Goal: Task Accomplishment & Management: Use online tool/utility

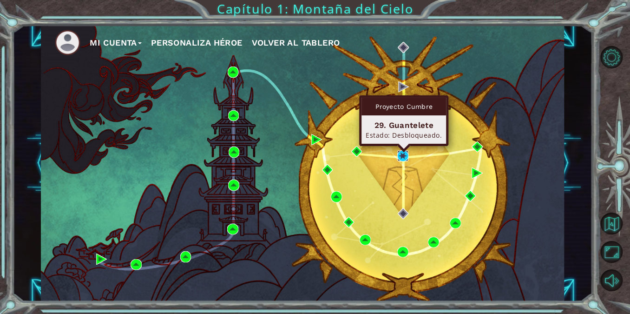
click at [406, 156] on img at bounding box center [402, 155] width 11 height 11
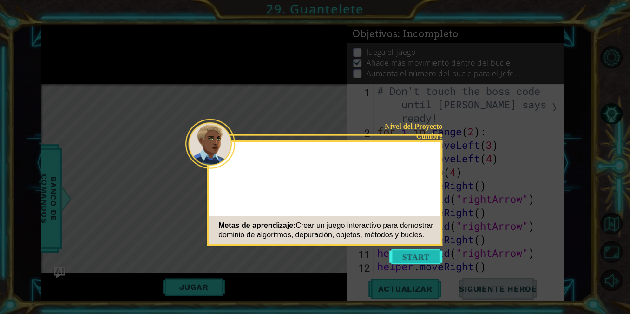
click at [417, 261] on button "Start" at bounding box center [415, 256] width 53 height 15
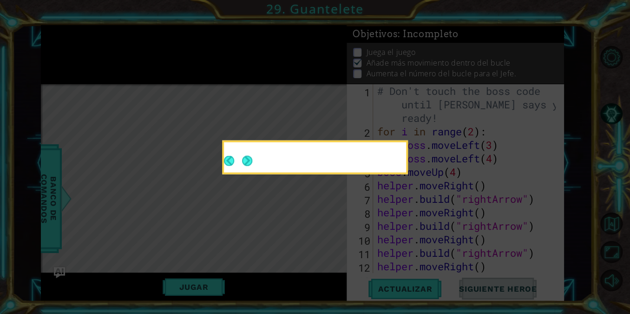
click at [417, 259] on icon at bounding box center [315, 157] width 630 height 314
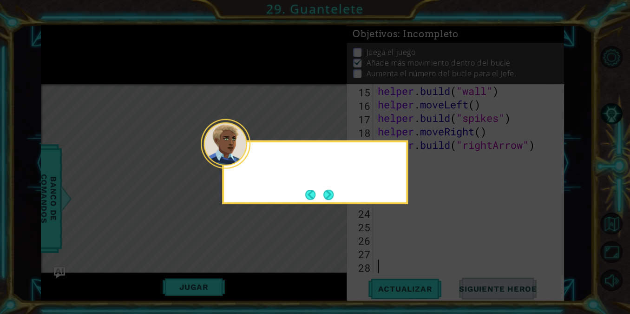
scroll to position [216, 0]
click at [247, 161] on div at bounding box center [226, 144] width 50 height 50
click at [327, 192] on button "Next" at bounding box center [328, 194] width 10 height 10
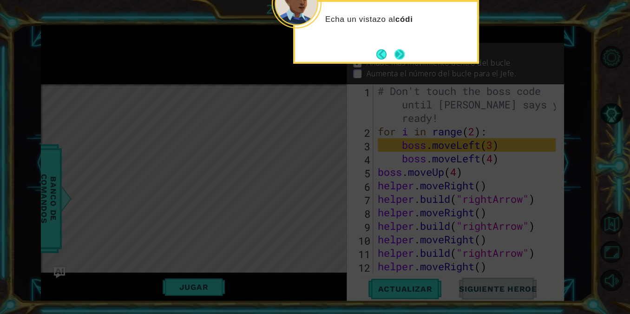
click at [400, 55] on button "Next" at bounding box center [400, 54] width 10 height 10
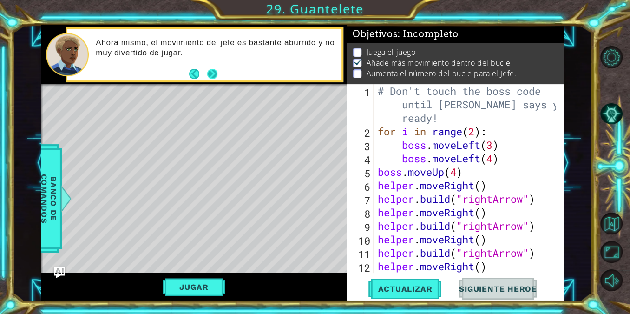
click at [212, 77] on button "Next" at bounding box center [212, 74] width 10 height 10
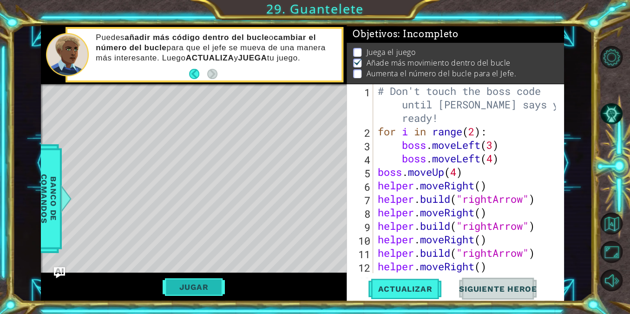
click at [213, 287] on button "Jugar" at bounding box center [194, 287] width 63 height 18
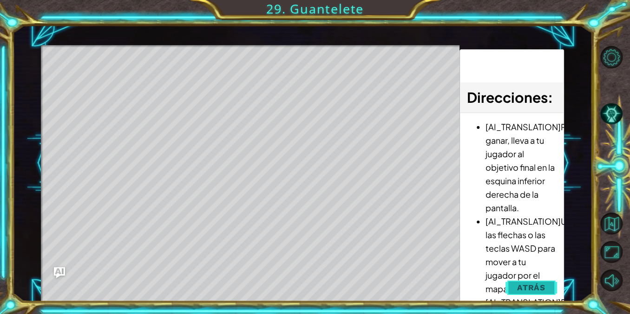
click at [524, 281] on button "Atrás" at bounding box center [532, 287] width 52 height 19
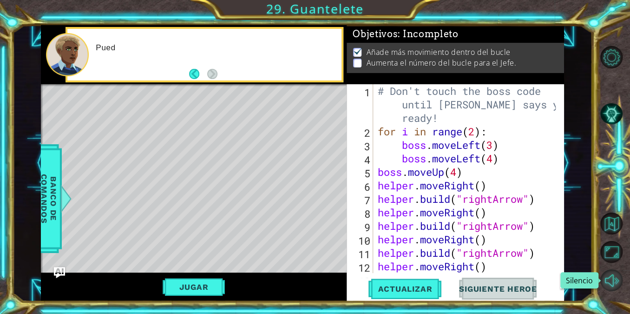
click at [616, 282] on button "Silencio" at bounding box center [611, 280] width 22 height 22
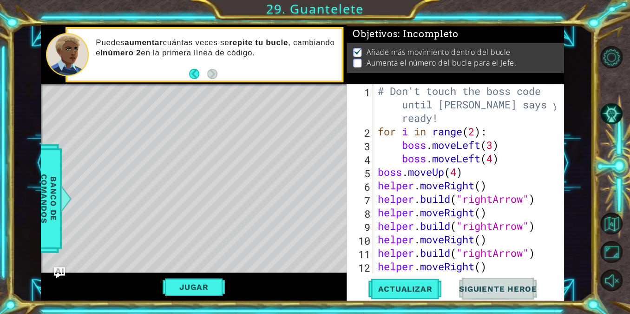
type textarea "for i in range(2):"
drag, startPoint x: 493, startPoint y: 132, endPoint x: 375, endPoint y: 132, distance: 117.1
click at [376, 132] on div "# Don't touch the boss code until [PERSON_NAME] says you're ready! for i in ran…" at bounding box center [468, 205] width 184 height 243
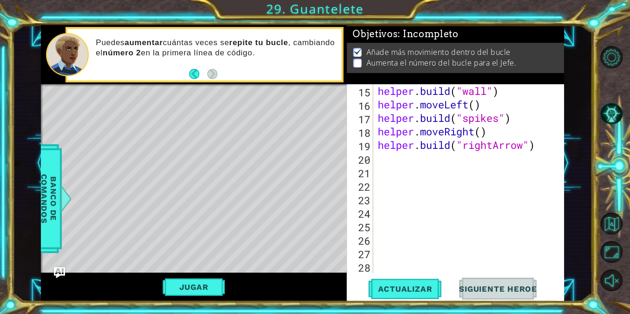
scroll to position [216, 0]
click at [429, 160] on div "helper . build ( "wall" ) helper . moveLeft ( ) helper . build ( "spikes" ) hel…" at bounding box center [468, 192] width 184 height 216
paste textarea "for i in range(2):"
type textarea "for i in range(2):"
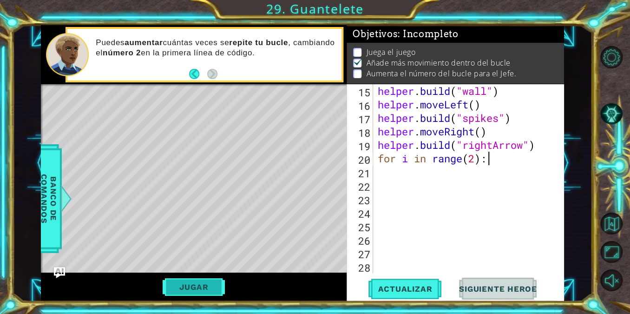
click at [222, 292] on button "Jugar" at bounding box center [194, 287] width 63 height 18
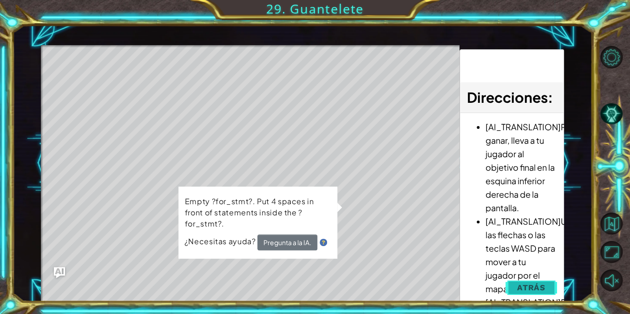
click at [536, 279] on button "Atrás" at bounding box center [532, 287] width 52 height 19
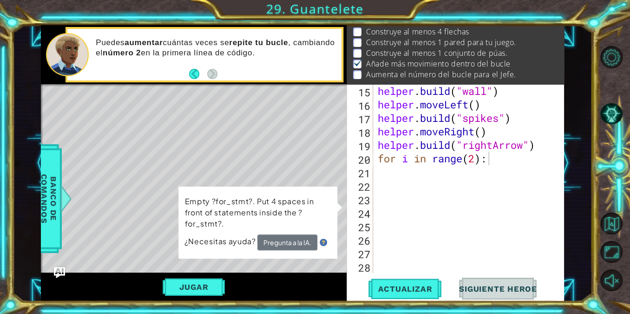
scroll to position [21, 0]
click at [481, 224] on div "helper . build ( "wall" ) helper . moveLeft ( ) helper . build ( "spikes" ) hel…" at bounding box center [468, 192] width 184 height 216
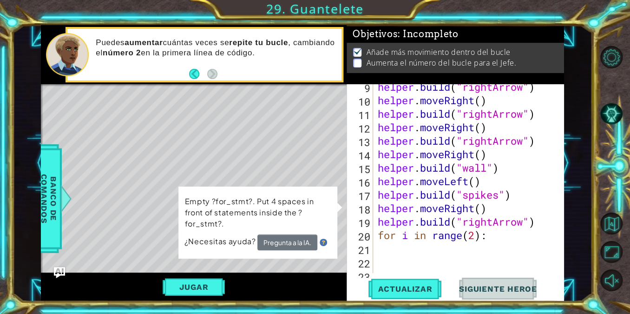
scroll to position [152, 0]
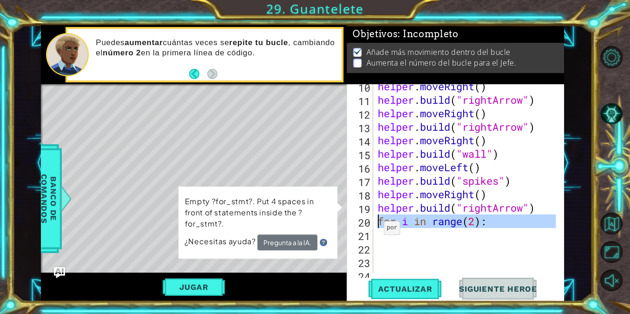
drag, startPoint x: 498, startPoint y: 230, endPoint x: 374, endPoint y: 223, distance: 124.8
click at [374, 223] on div "10 11 12 13 14 15 16 17 18 19 20 21 22 23 24 25 helper . moveRight ( ) helper .…" at bounding box center [454, 178] width 215 height 189
type textarea "for i in range(2):"
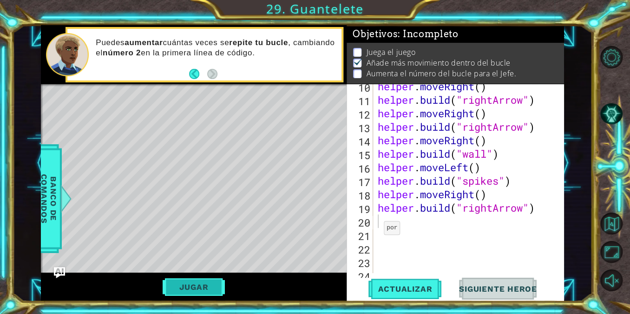
click at [197, 290] on button "Jugar" at bounding box center [194, 287] width 63 height 18
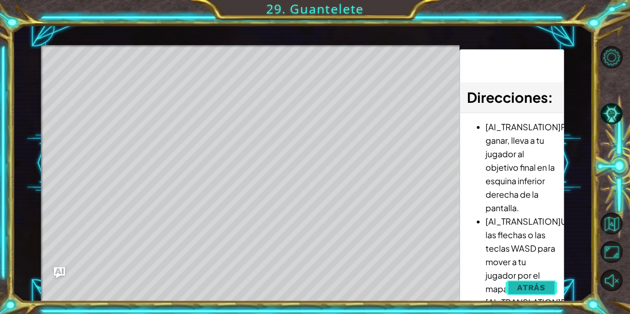
click at [514, 283] on button "Atrás" at bounding box center [532, 287] width 52 height 19
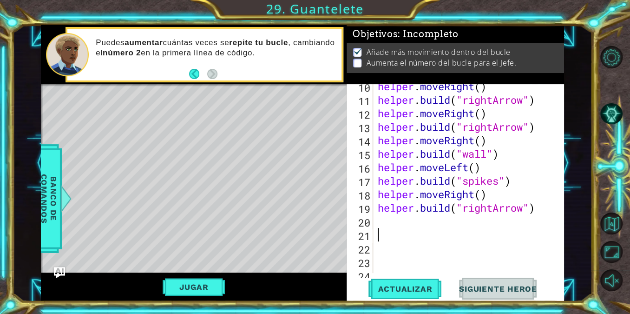
click at [426, 230] on div "helper . moveRight ( ) helper . build ( "rightArrow" ) helper . moveRight ( ) h…" at bounding box center [468, 187] width 184 height 216
click at [411, 223] on div "helper . moveRight ( ) helper . build ( "rightArrow" ) helper . moveRight ( ) h…" at bounding box center [468, 187] width 184 height 216
paste textarea "for i in range(2):"
type textarea "for i in range(2):"
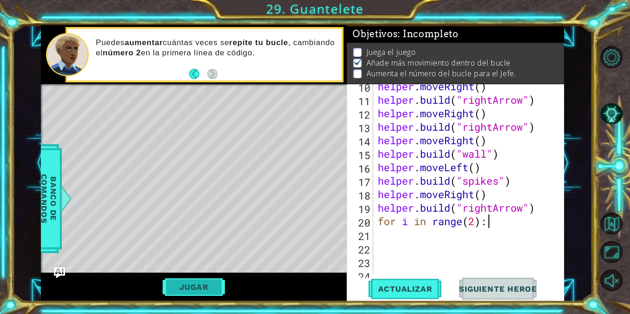
click at [197, 291] on button "Jugar" at bounding box center [194, 287] width 63 height 18
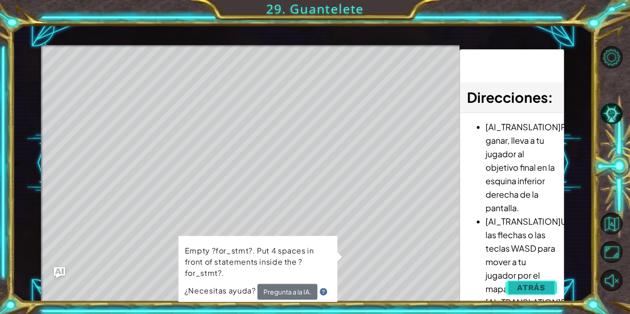
click at [530, 284] on span "Atrás" at bounding box center [531, 287] width 28 height 9
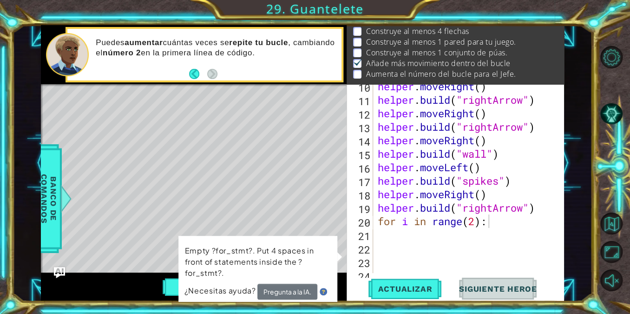
scroll to position [21, 0]
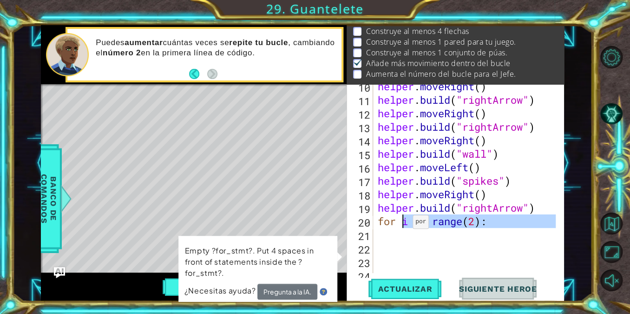
drag, startPoint x: 516, startPoint y: 229, endPoint x: 389, endPoint y: 223, distance: 126.5
click at [389, 223] on div "helper . moveRight ( ) helper . build ( "rightArrow" ) helper . moveRight ( ) h…" at bounding box center [468, 187] width 184 height 216
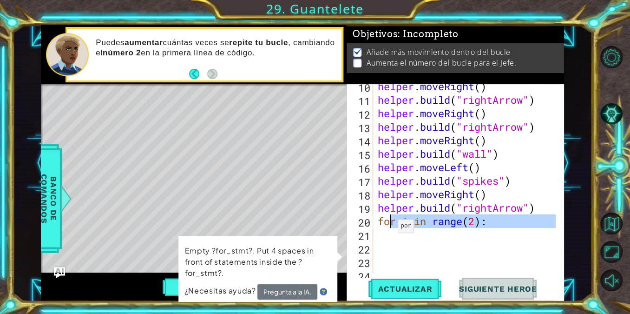
scroll to position [0, 0]
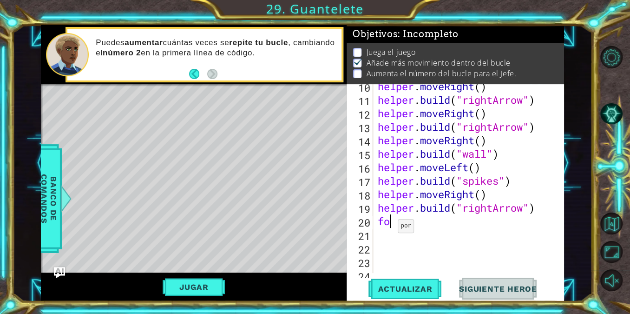
type textarea "f"
click at [389, 223] on div "helper . moveRight ( ) helper . build ( "rightArrow" ) helper . moveRight ( ) h…" at bounding box center [468, 187] width 184 height 216
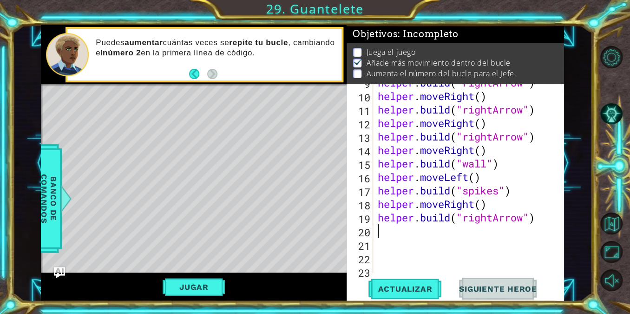
scroll to position [188, 0]
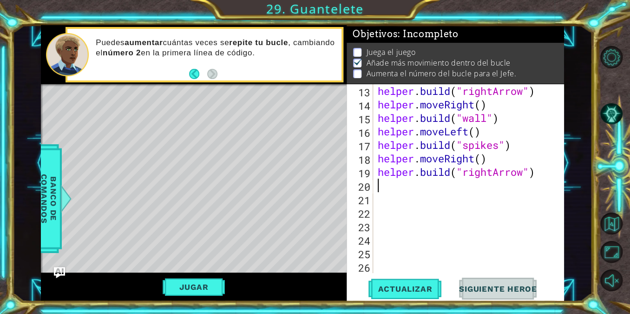
click at [74, 88] on div "Level Map" at bounding box center [255, 221] width 429 height 274
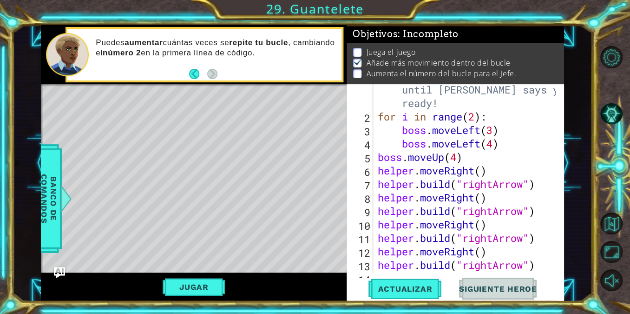
scroll to position [0, 0]
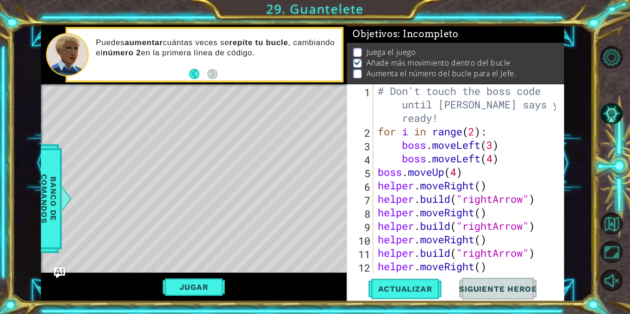
click at [474, 132] on div "# Don't touch the boss code until [PERSON_NAME] says you're ready! for i in ran…" at bounding box center [468, 205] width 184 height 243
type textarea "for i in range(3):"
click at [200, 280] on button "Jugar" at bounding box center [194, 287] width 63 height 18
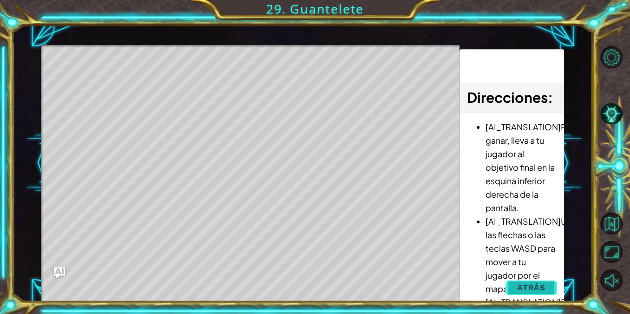
click at [520, 283] on span "Atrás" at bounding box center [531, 287] width 28 height 9
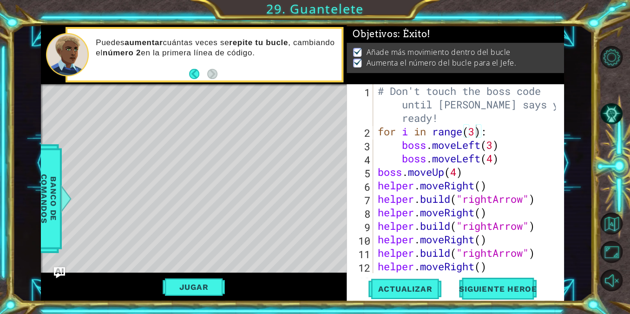
scroll to position [188, 0]
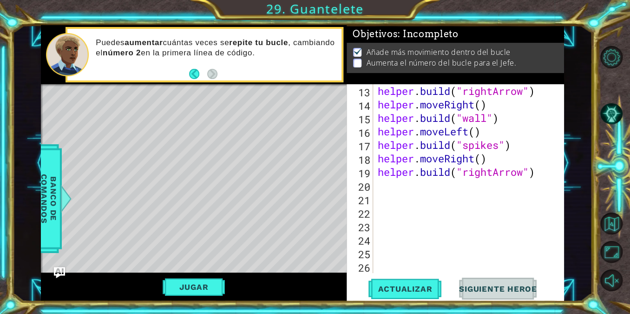
click at [481, 288] on span "Siguiente Heroe" at bounding box center [498, 288] width 97 height 9
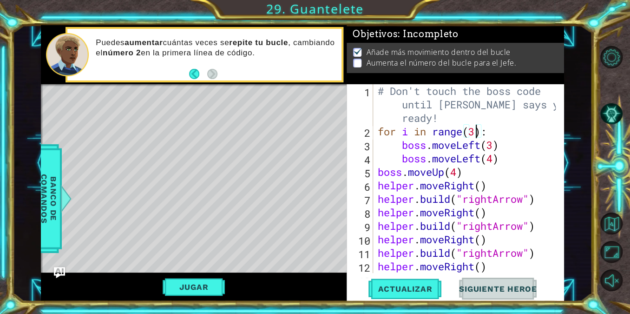
scroll to position [0, 0]
click at [216, 282] on button "Jugar" at bounding box center [194, 287] width 63 height 18
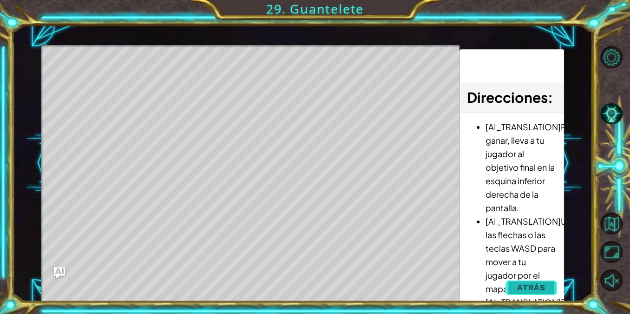
click at [527, 289] on span "Atrás" at bounding box center [531, 287] width 28 height 9
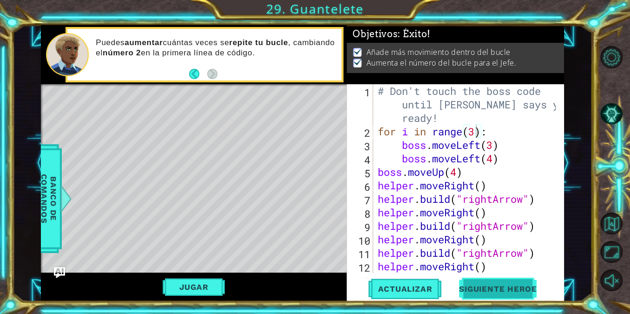
click at [501, 289] on span "Siguiente Heroe" at bounding box center [498, 288] width 97 height 9
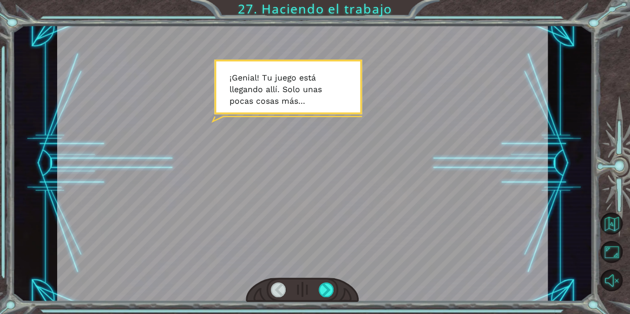
click at [336, 285] on div at bounding box center [302, 289] width 113 height 25
click at [333, 288] on div at bounding box center [326, 289] width 15 height 15
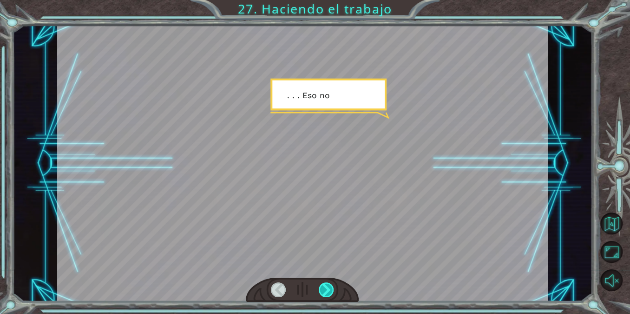
click at [333, 288] on div at bounding box center [326, 289] width 15 height 15
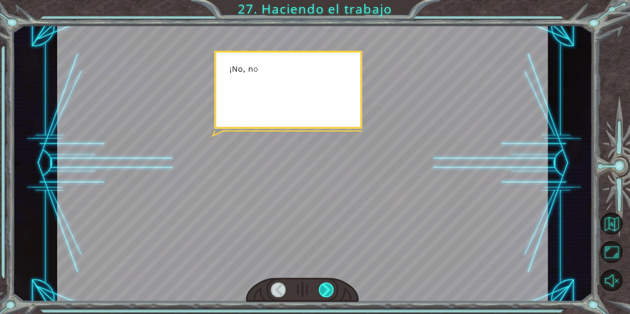
click at [333, 288] on div at bounding box center [326, 289] width 15 height 15
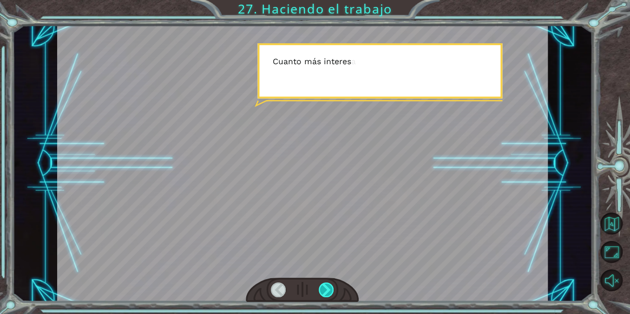
click at [333, 288] on div at bounding box center [326, 289] width 15 height 15
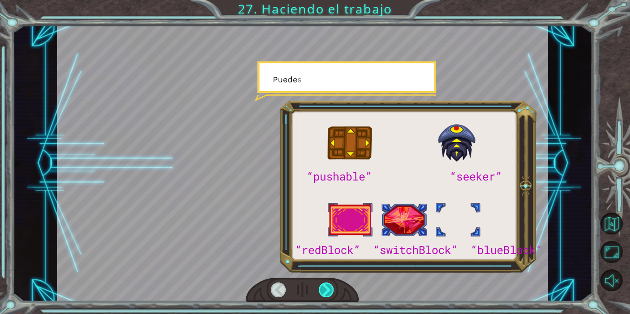
click at [333, 288] on div at bounding box center [326, 289] width 15 height 15
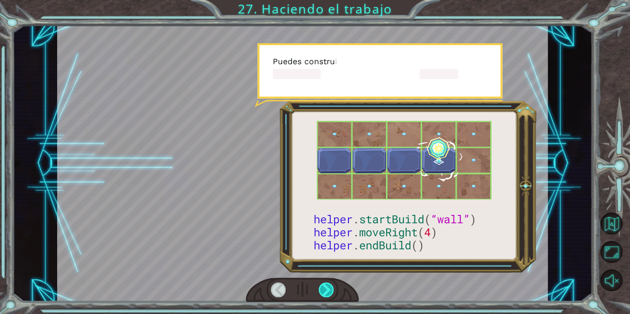
click at [333, 288] on div at bounding box center [326, 289] width 15 height 15
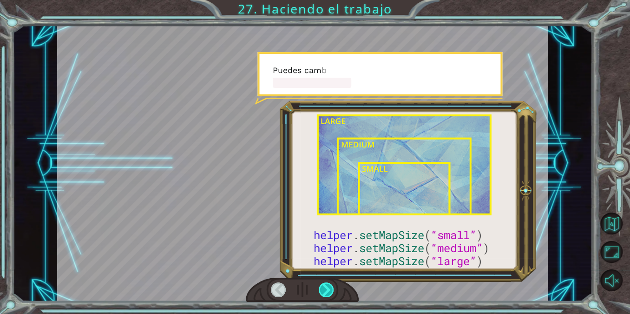
click at [333, 288] on div at bounding box center [326, 289] width 15 height 15
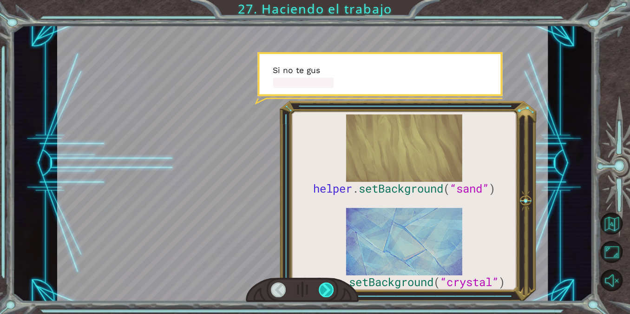
click at [333, 288] on div at bounding box center [326, 289] width 15 height 15
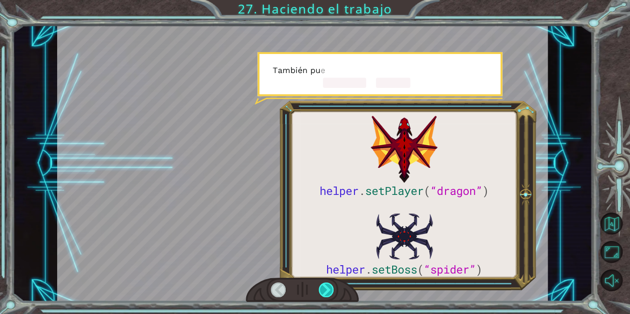
click at [333, 288] on div at bounding box center [326, 289] width 15 height 15
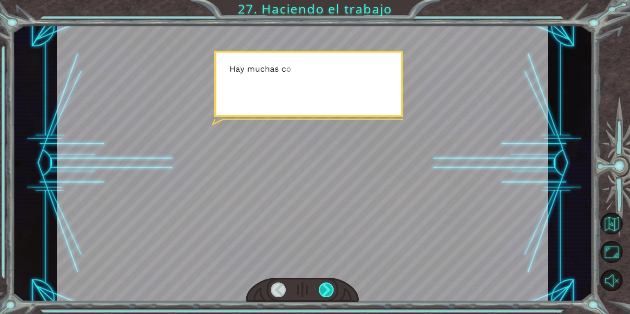
click at [333, 288] on div at bounding box center [326, 289] width 15 height 15
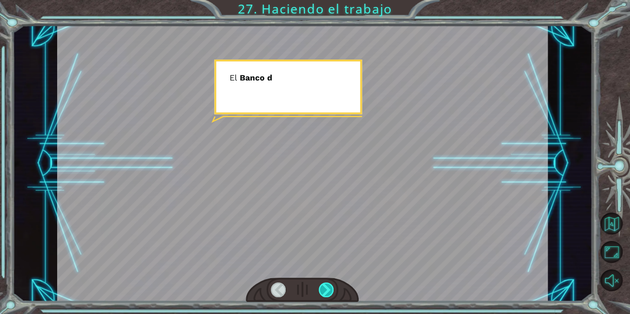
click at [333, 288] on div at bounding box center [326, 289] width 15 height 15
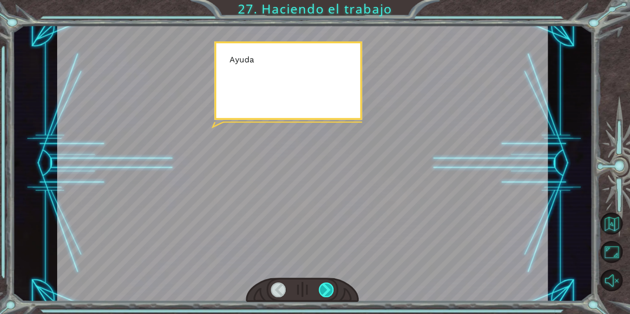
click at [333, 288] on div at bounding box center [326, 289] width 15 height 15
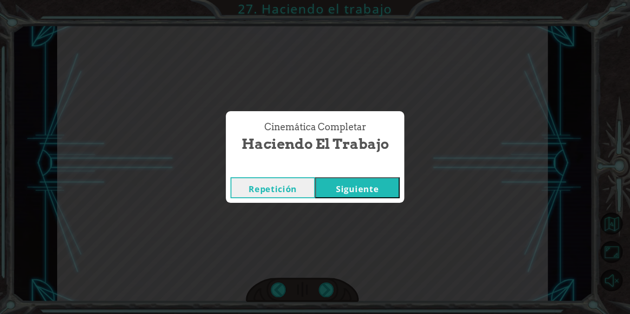
click at [363, 176] on div "Repetición [GEOGRAPHIC_DATA]" at bounding box center [315, 187] width 178 height 30
click at [362, 184] on button "Siguiente" at bounding box center [357, 187] width 85 height 21
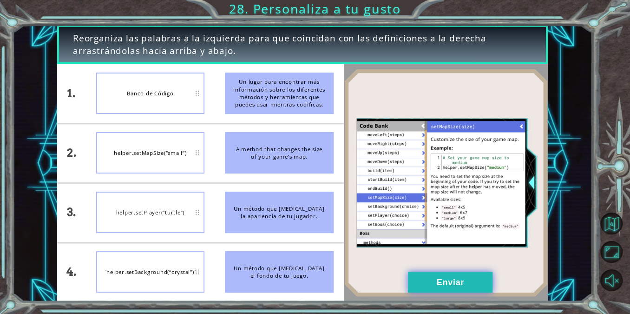
click at [430, 283] on button "Enviar" at bounding box center [450, 281] width 85 height 21
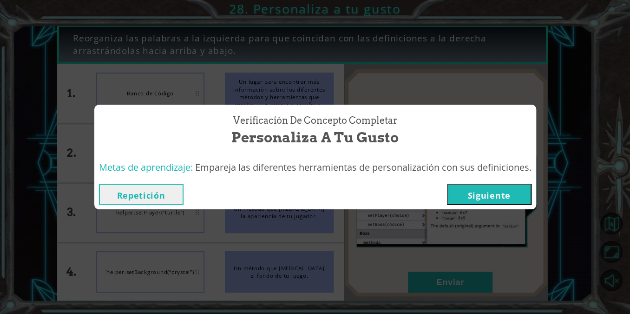
click at [512, 184] on button "Siguiente" at bounding box center [489, 194] width 85 height 21
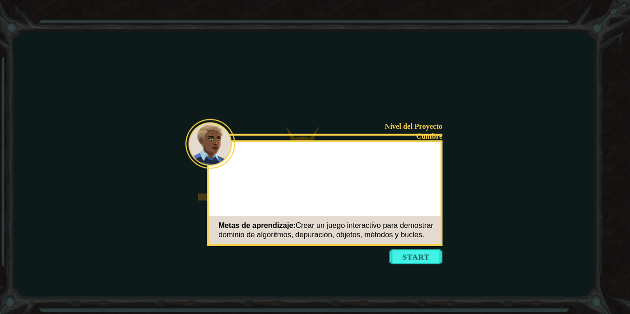
click at [433, 263] on button "Start" at bounding box center [415, 256] width 53 height 15
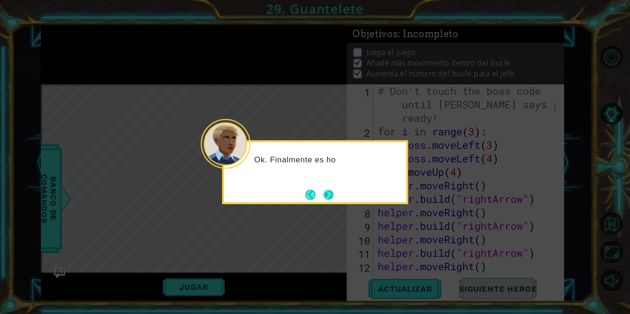
click at [329, 193] on button "Next" at bounding box center [328, 194] width 10 height 10
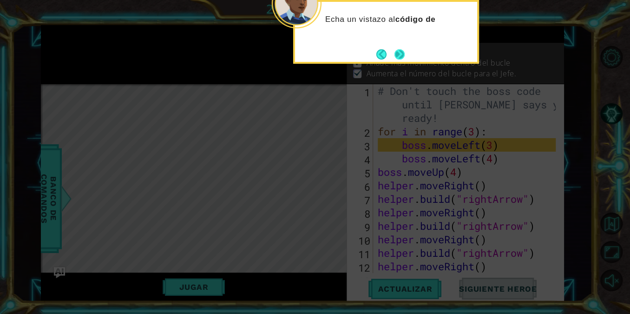
click at [400, 55] on button "Next" at bounding box center [400, 54] width 10 height 10
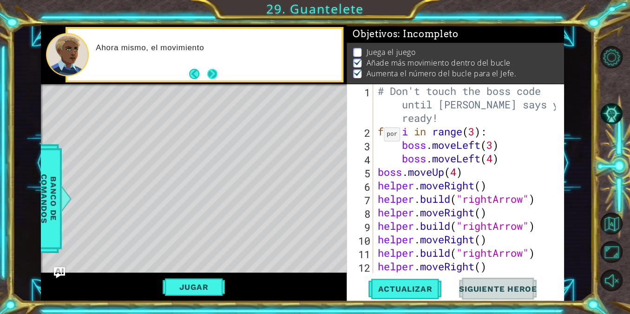
click at [207, 72] on button "Next" at bounding box center [212, 74] width 10 height 10
click at [205, 72] on button "Back" at bounding box center [198, 74] width 18 height 10
click at [211, 76] on button "Next" at bounding box center [212, 74] width 10 height 10
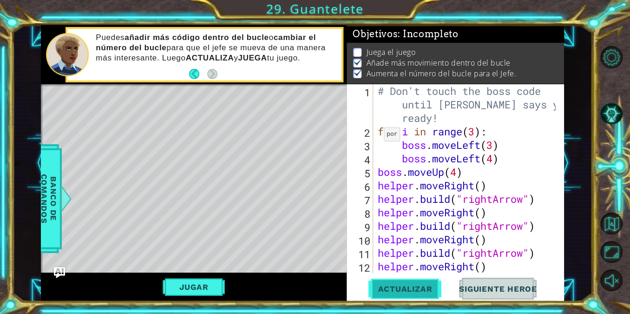
click at [384, 289] on span "Actualizar" at bounding box center [404, 288] width 73 height 9
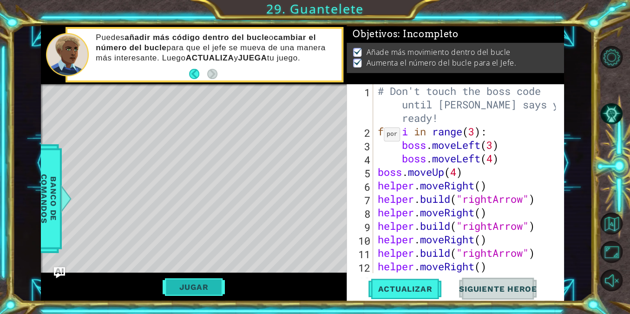
click at [217, 281] on button "Jugar" at bounding box center [194, 287] width 63 height 18
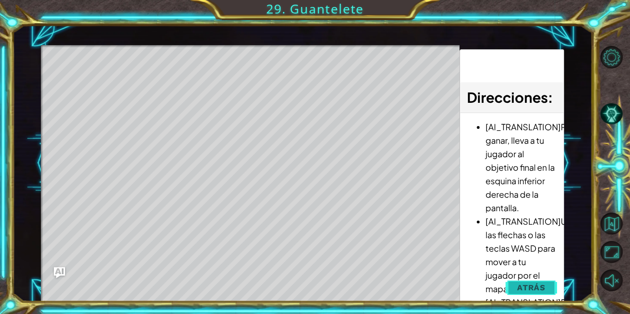
click at [536, 290] on span "Atrás" at bounding box center [531, 287] width 28 height 9
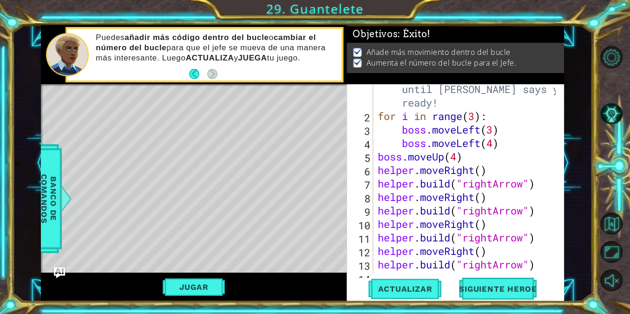
scroll to position [188, 0]
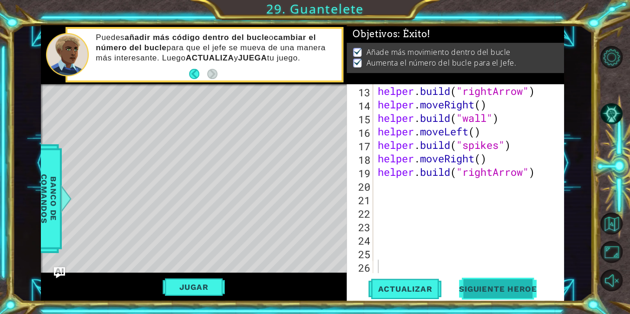
click at [502, 279] on button "Siguiente Heroe" at bounding box center [498, 288] width 97 height 22
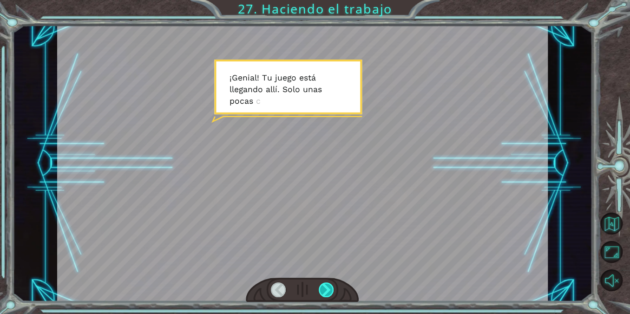
click at [330, 288] on div at bounding box center [326, 289] width 15 height 15
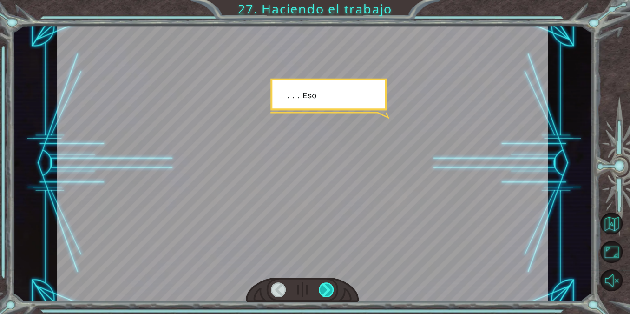
click at [330, 288] on div at bounding box center [326, 289] width 15 height 15
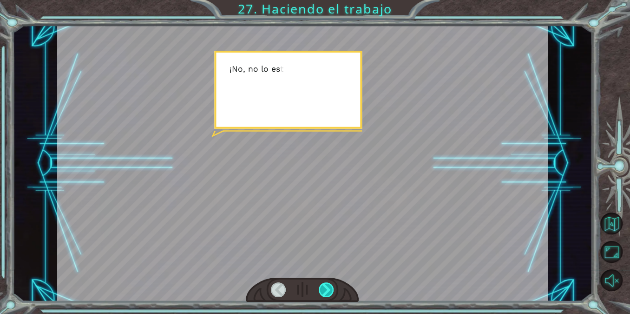
click at [330, 288] on div at bounding box center [326, 289] width 15 height 15
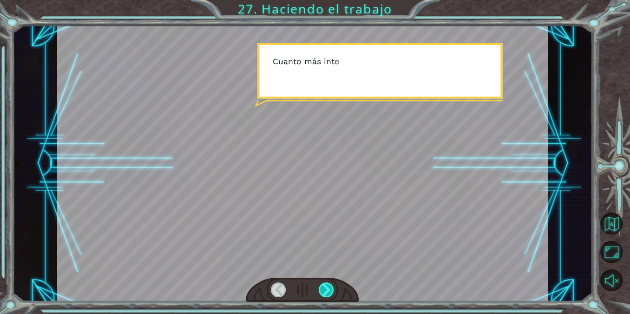
click at [330, 288] on div at bounding box center [326, 289] width 15 height 15
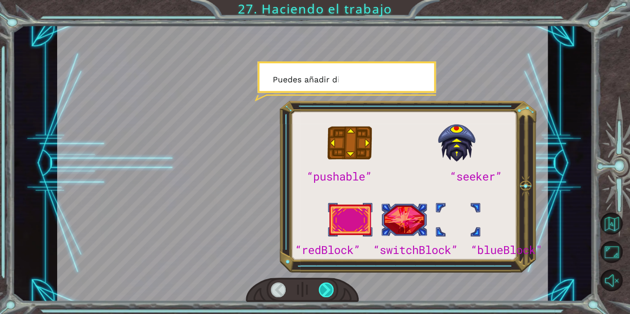
click at [330, 288] on div at bounding box center [326, 289] width 15 height 15
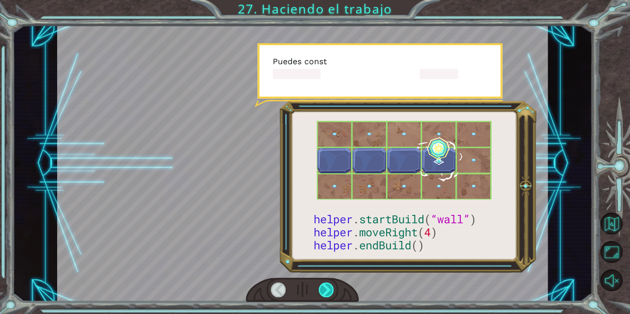
click at [330, 288] on div at bounding box center [326, 289] width 15 height 15
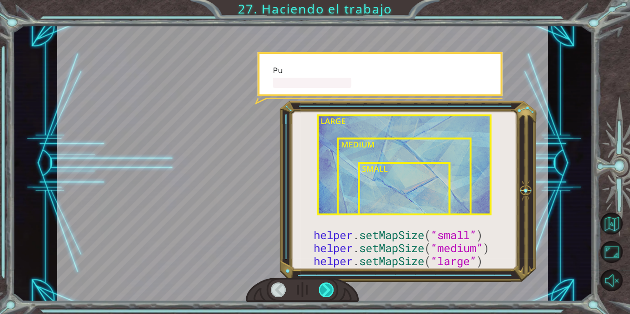
click at [330, 288] on div at bounding box center [326, 289] width 15 height 15
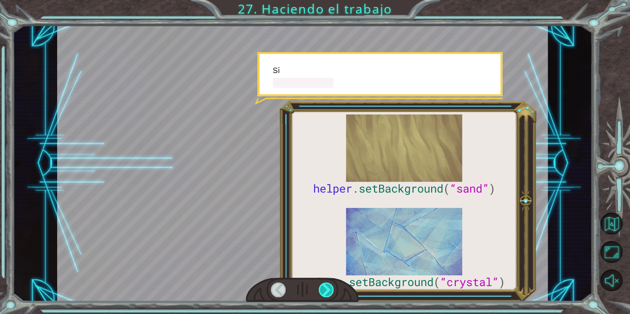
click at [330, 288] on div at bounding box center [326, 289] width 15 height 15
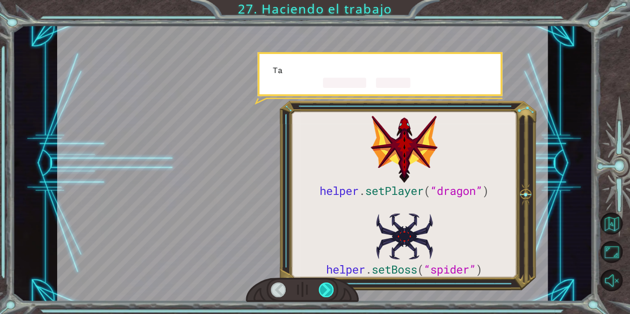
click at [330, 288] on div at bounding box center [326, 289] width 15 height 15
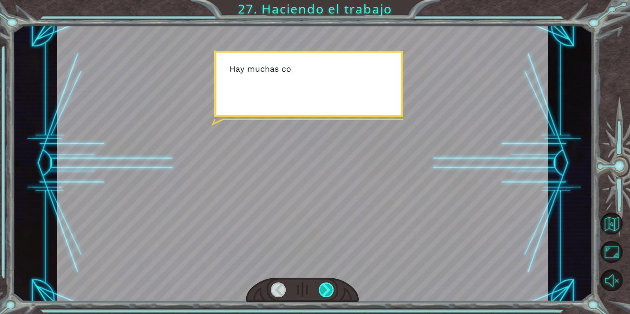
click at [330, 288] on div at bounding box center [326, 289] width 15 height 15
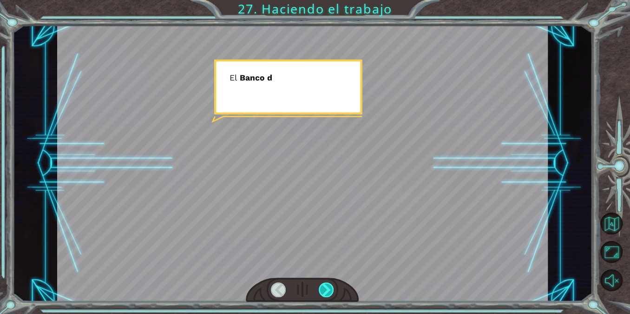
click at [330, 288] on div at bounding box center [326, 289] width 15 height 15
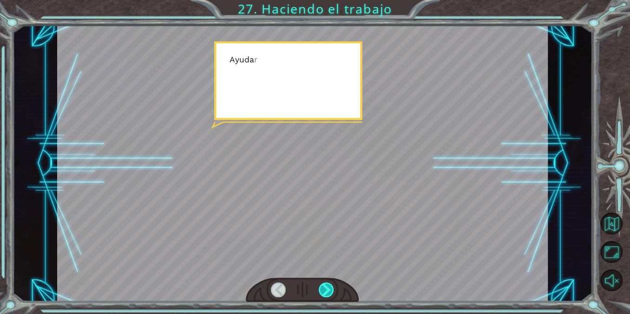
click at [330, 288] on div at bounding box center [326, 289] width 15 height 15
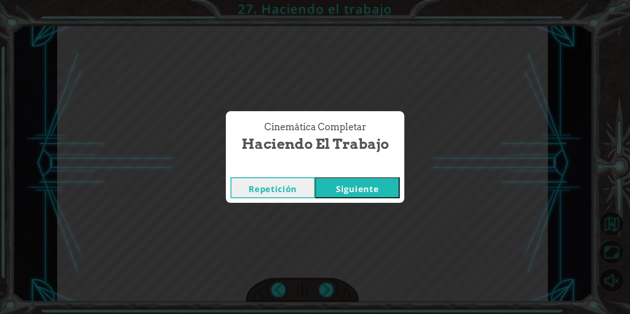
click at [362, 188] on button "Siguiente" at bounding box center [357, 187] width 85 height 21
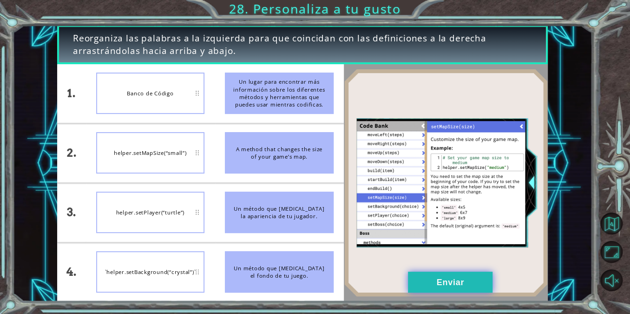
click at [434, 279] on button "Enviar" at bounding box center [450, 281] width 85 height 21
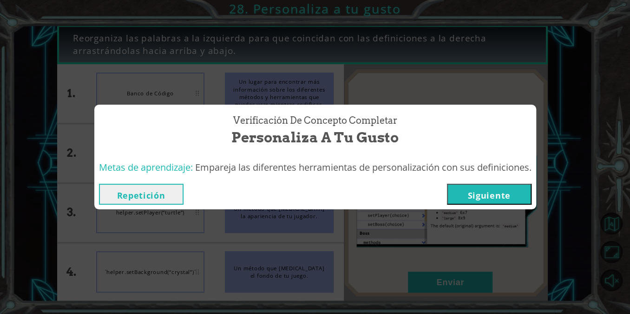
click at [489, 197] on button "Siguiente" at bounding box center [489, 194] width 85 height 21
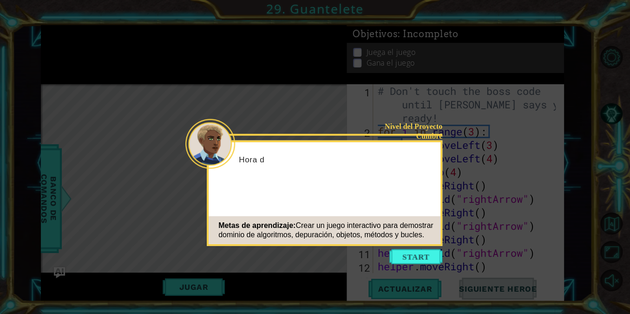
click at [488, 91] on icon at bounding box center [315, 157] width 630 height 314
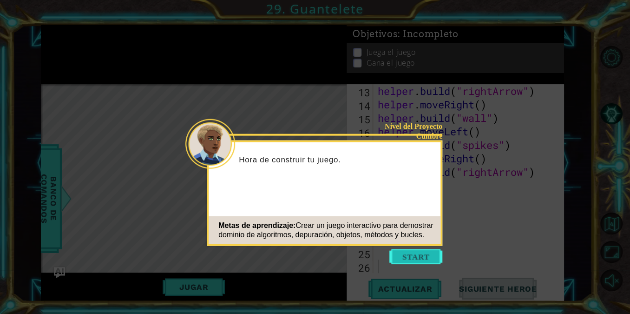
click at [414, 250] on button "Start" at bounding box center [415, 256] width 53 height 15
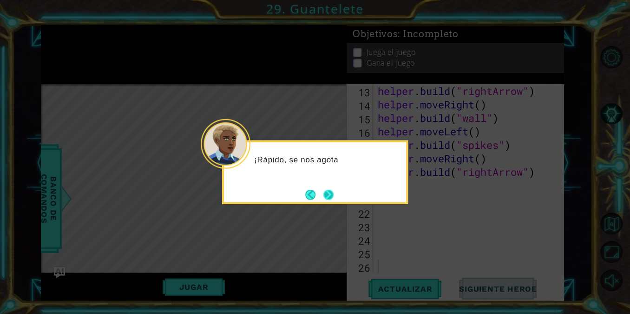
click at [332, 190] on button "Next" at bounding box center [328, 194] width 10 height 10
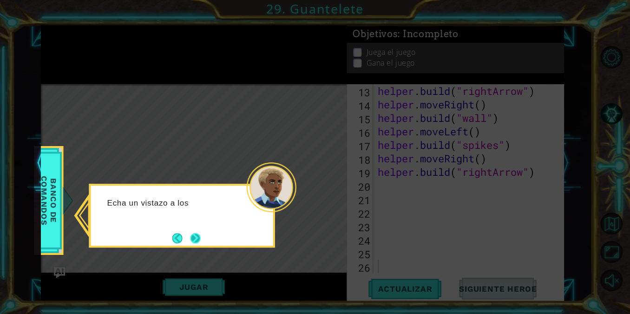
click at [191, 239] on button "Next" at bounding box center [195, 238] width 10 height 10
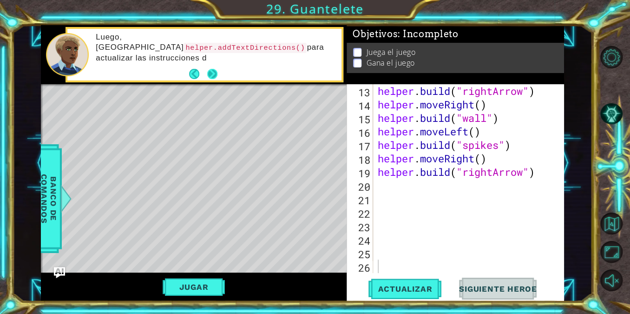
click at [211, 75] on button "Next" at bounding box center [212, 74] width 10 height 10
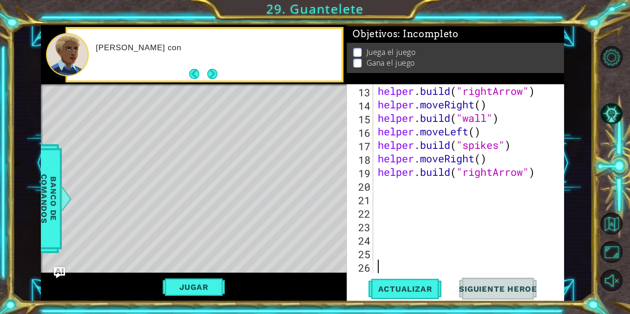
click at [211, 75] on button "Next" at bounding box center [212, 74] width 10 height 10
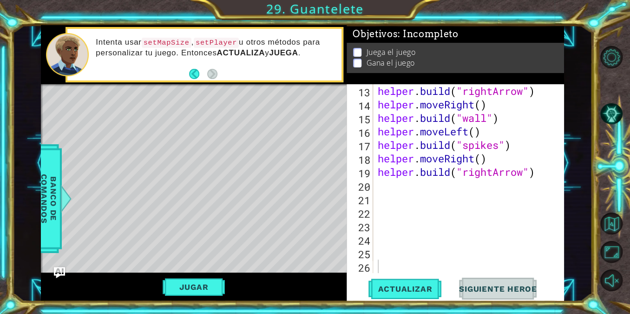
click at [423, 185] on div "helper . build ( "rightArrow" ) helper . moveRight ( ) helper . build ( "wall" …" at bounding box center [468, 192] width 184 height 216
click at [204, 286] on button "Jugar" at bounding box center [194, 287] width 63 height 18
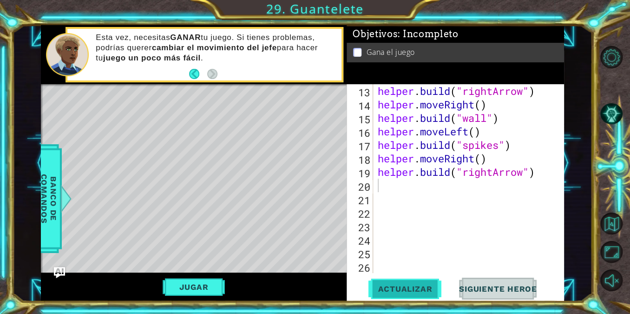
click at [407, 286] on span "Actualizar" at bounding box center [404, 288] width 73 height 9
click at [193, 70] on button "Back" at bounding box center [198, 74] width 18 height 10
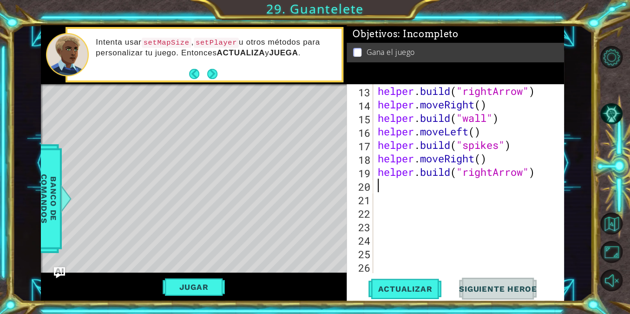
click at [416, 183] on div "helper . build ( "rightArrow" ) helper . moveRight ( ) helper . build ( "wall" …" at bounding box center [468, 192] width 184 height 216
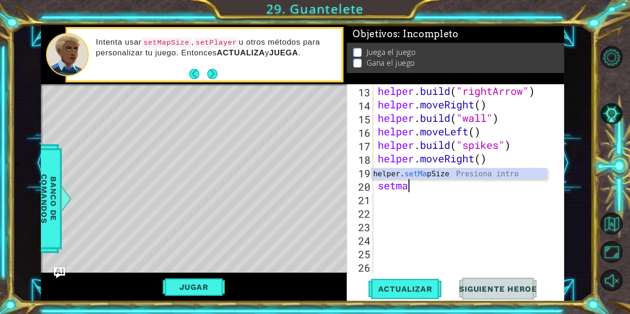
scroll to position [0, 1]
click at [408, 175] on div "helper. setMap Size Presiona intro" at bounding box center [459, 184] width 176 height 33
type textarea "helper.setMapSize("middle")"
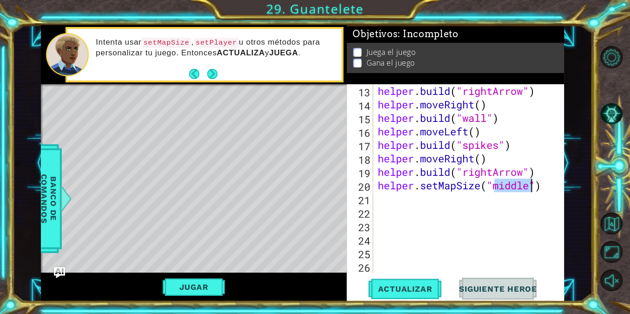
click at [474, 221] on div "helper . build ( "rightArrow" ) helper . moveRight ( ) helper . build ( "wall" …" at bounding box center [468, 192] width 184 height 216
click at [196, 291] on button "Jugar" at bounding box center [194, 287] width 63 height 18
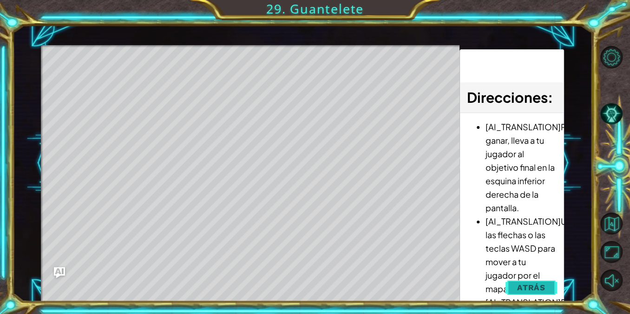
click at [533, 286] on span "Atrás" at bounding box center [531, 287] width 28 height 9
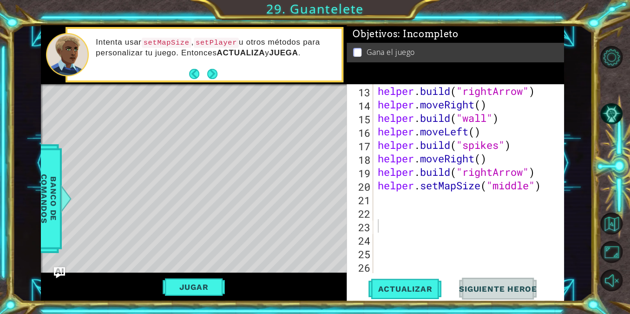
click at [359, 51] on p at bounding box center [357, 52] width 8 height 9
click at [217, 69] on button "Next" at bounding box center [212, 74] width 10 height 10
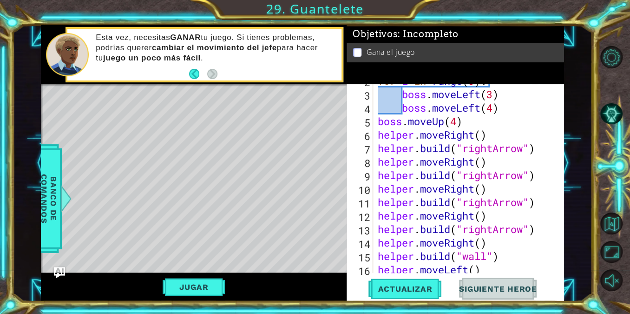
scroll to position [51, 0]
click at [492, 146] on div "for i in range ( 3 ) : boss . moveLeft ( 3 ) boss . moveLeft ( 4 ) boss . moveU…" at bounding box center [468, 182] width 184 height 216
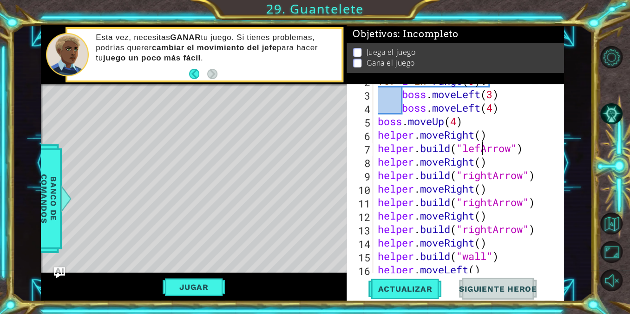
scroll to position [0, 5]
click at [494, 176] on div "for i in range ( 3 ) : boss . moveLeft ( 3 ) boss . moveLeft ( 4 ) boss . moveU…" at bounding box center [468, 182] width 184 height 216
click at [494, 201] on div "for i in range ( 3 ) : boss . moveLeft ( 3 ) boss . moveLeft ( 4 ) boss . moveU…" at bounding box center [468, 182] width 184 height 216
click at [494, 226] on div "for i in range ( 3 ) : boss . moveLeft ( 3 ) boss . moveLeft ( 4 ) boss . moveU…" at bounding box center [468, 182] width 184 height 216
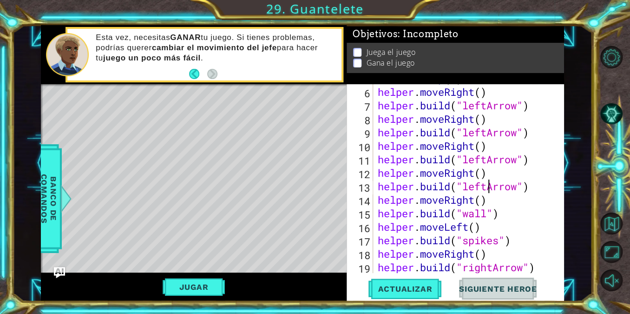
scroll to position [108, 0]
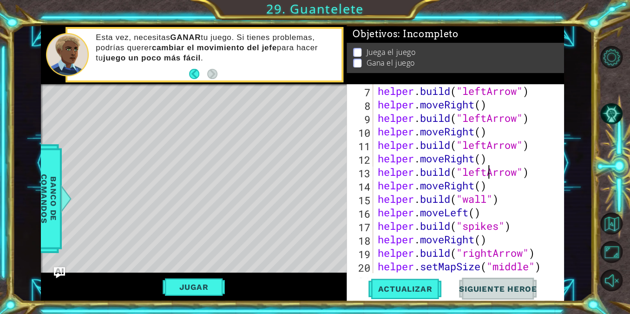
click at [491, 250] on div "helper . build ( "leftArrow" ) helper . moveRight ( ) helper . build ( "leftArr…" at bounding box center [468, 192] width 184 height 216
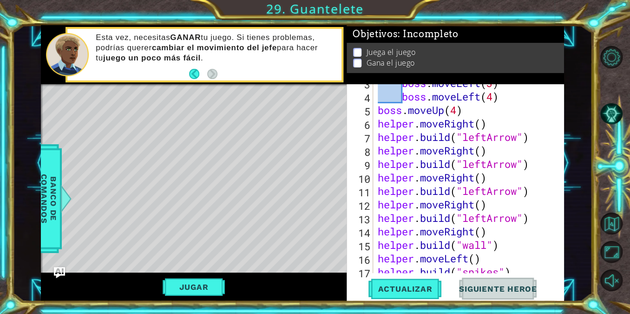
scroll to position [26, 0]
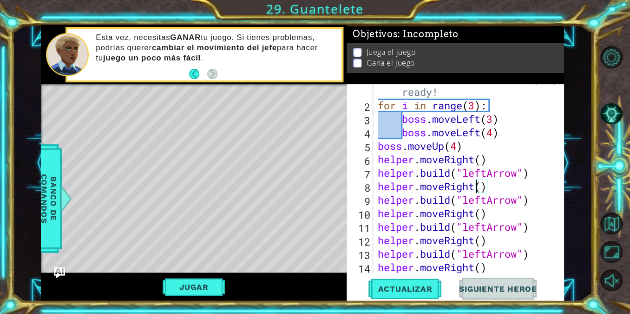
click at [474, 183] on div "# Don't touch the boss code until [PERSON_NAME] says you're ready! for i in ran…" at bounding box center [468, 179] width 184 height 243
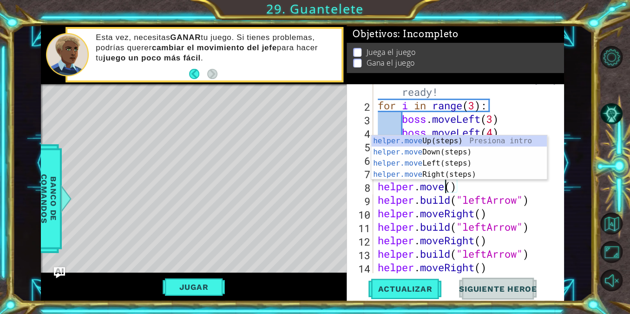
scroll to position [0, 3]
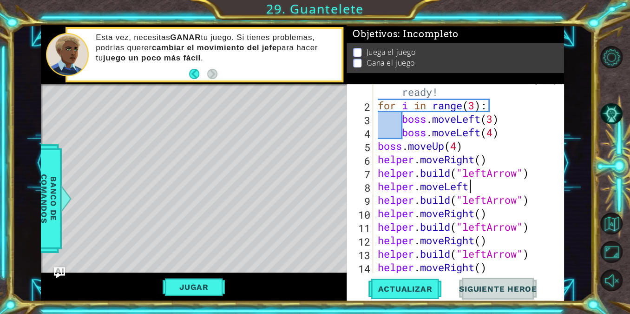
click at [475, 211] on div "# Don't touch the boss code until [PERSON_NAME] says you're ready! for i in ran…" at bounding box center [468, 179] width 184 height 243
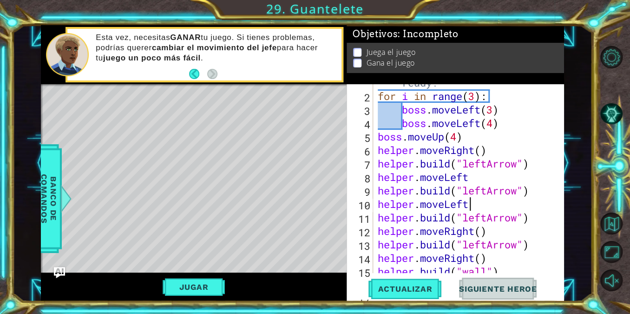
scroll to position [0, 4]
click at [480, 181] on div "# Don't touch the boss code until [PERSON_NAME] says you're ready! for i in ran…" at bounding box center [468, 170] width 184 height 243
click at [474, 148] on div "# Don't touch the boss code until [PERSON_NAME] says you're ready! for i in ran…" at bounding box center [468, 170] width 184 height 243
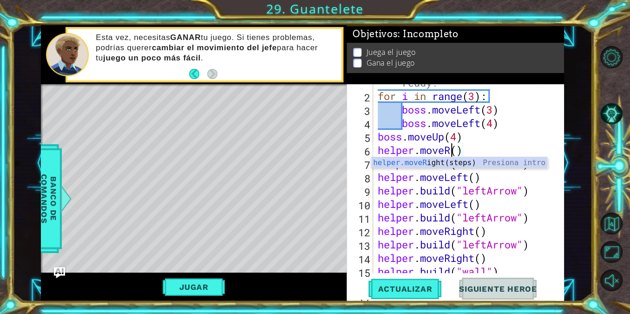
scroll to position [0, 3]
click at [474, 160] on div "# Don't touch the boss code until [PERSON_NAME] says you're ready! for i in ran…" at bounding box center [468, 170] width 184 height 243
click at [490, 172] on div "# Don't touch the boss code until [PERSON_NAME] says you're ready! for i in ran…" at bounding box center [468, 170] width 184 height 243
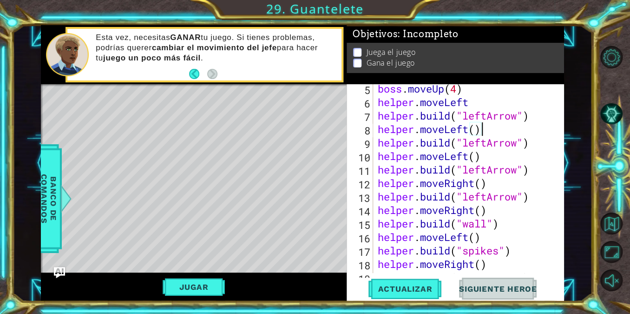
scroll to position [83, 0]
click at [493, 112] on div "boss . moveUp ( 4 ) helper . moveLeft helper . build ( "leftArrow" ) helper . m…" at bounding box center [468, 190] width 184 height 216
click at [487, 105] on div "boss . moveUp ( 4 ) helper . moveLeft helper . build ( "leftArrow" ) helper . m…" at bounding box center [468, 190] width 184 height 216
click at [475, 212] on div "boss . moveUp ( 4 ) helper . moveLeft ( ) helper . build ( "leftArrow" ) helper…" at bounding box center [468, 190] width 184 height 216
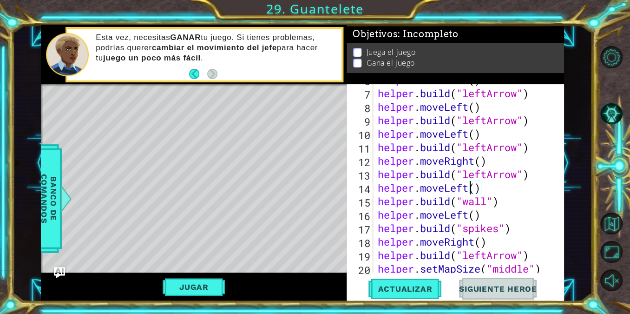
scroll to position [108, 0]
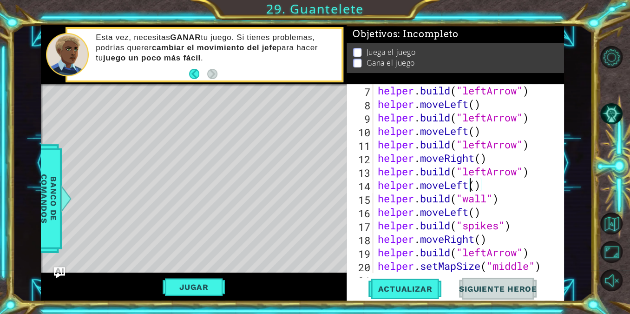
click at [477, 242] on div "helper . build ( "leftArrow" ) helper . moveLeft ( ) helper . build ( "leftArro…" at bounding box center [468, 192] width 184 height 216
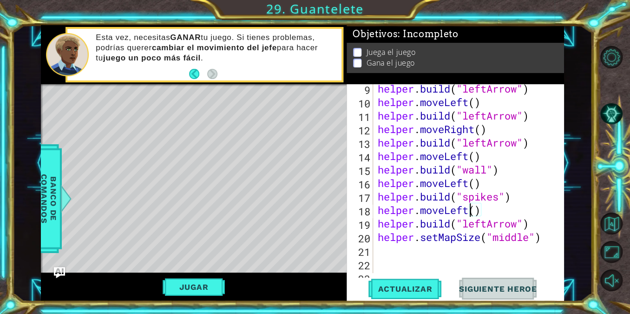
scroll to position [144, 0]
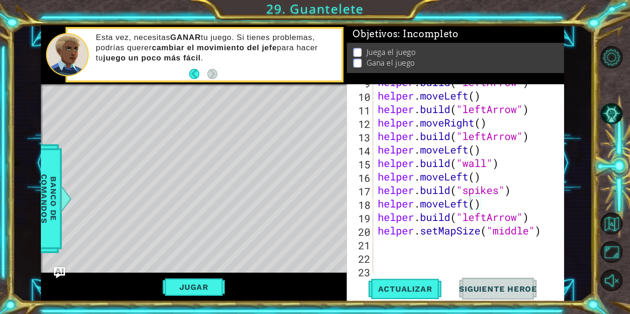
click at [206, 276] on div "Jugar" at bounding box center [194, 286] width 306 height 29
click at [201, 280] on button "Jugar" at bounding box center [194, 287] width 63 height 18
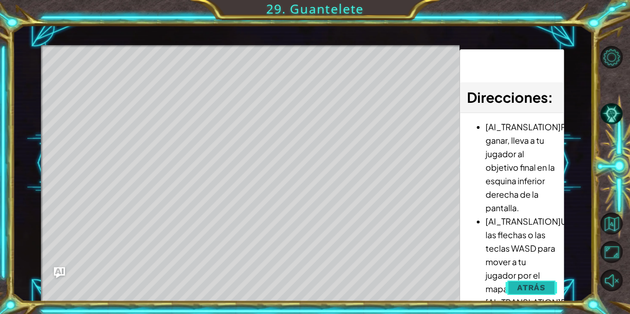
click at [542, 290] on span "Atrás" at bounding box center [531, 287] width 28 height 9
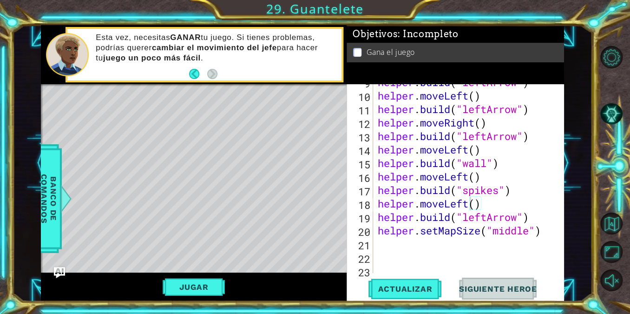
click at [487, 219] on div "helper . build ( "leftArrow" ) helper . moveLeft ( ) helper . build ( "leftArro…" at bounding box center [468, 183] width 184 height 216
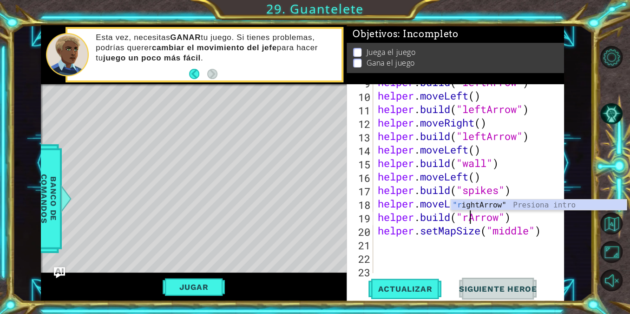
scroll to position [0, 5]
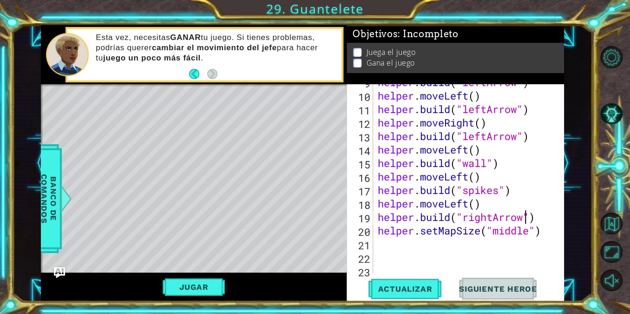
click at [469, 203] on div "helper . build ( "leftArrow" ) helper . moveLeft ( ) helper . build ( "leftArro…" at bounding box center [468, 183] width 184 height 216
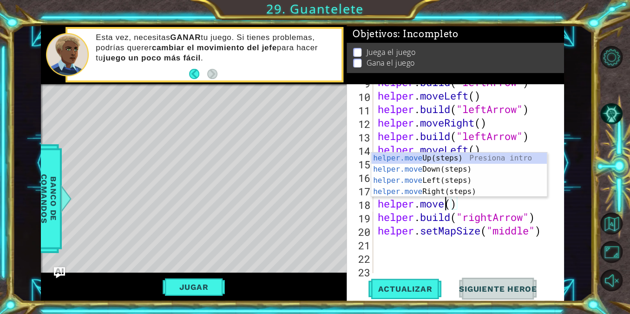
scroll to position [0, 3]
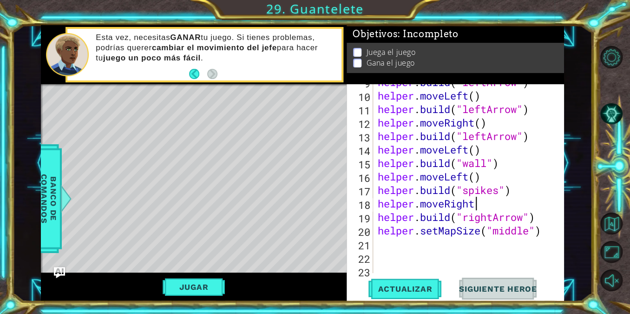
click at [468, 178] on div "helper . build ( "leftArrow" ) helper . moveLeft ( ) helper . build ( "leftArro…" at bounding box center [468, 183] width 184 height 216
click at [485, 133] on div "helper . build ( "leftArrow" ) helper . moveLeft ( ) helper . build ( "leftArro…" at bounding box center [468, 183] width 184 height 216
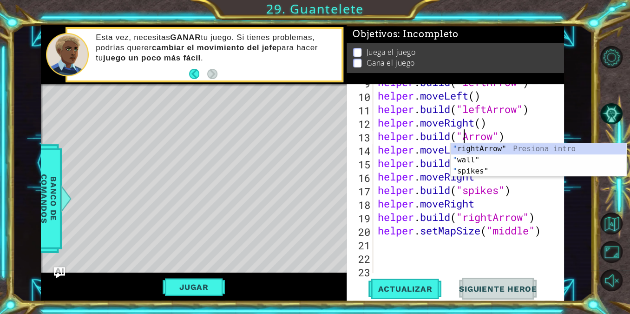
scroll to position [0, 4]
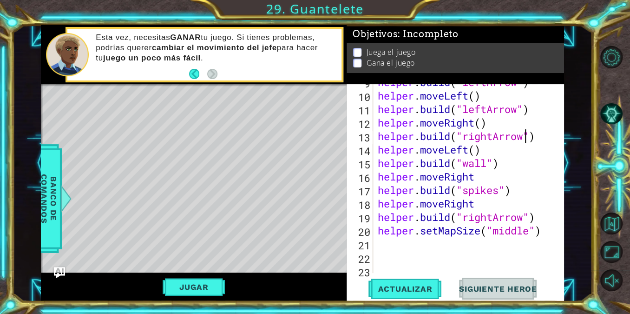
click at [480, 105] on div "helper . build ( "leftArrow" ) helper . moveLeft ( ) helper . build ( "leftArro…" at bounding box center [468, 183] width 184 height 216
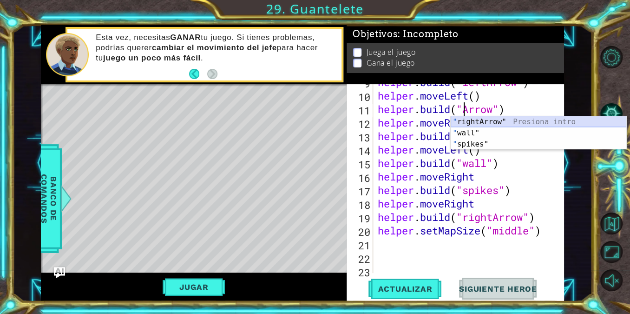
click at [486, 121] on div "" rightArrow" Presiona intro " wall" Presiona intro " spikes" Presiona intro" at bounding box center [539, 144] width 176 height 56
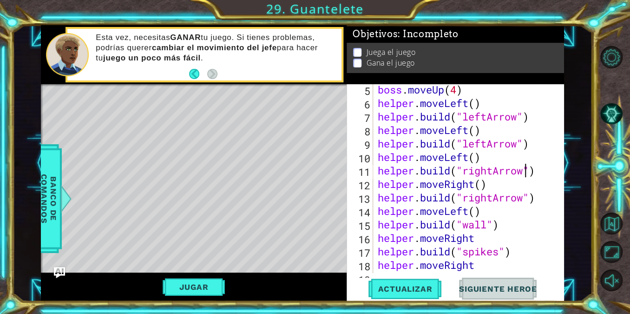
scroll to position [82, 0]
click at [468, 155] on div "boss . moveUp ( 4 ) helper . moveLeft ( ) helper . build ( "leftArrow" ) helper…" at bounding box center [468, 191] width 184 height 216
click at [489, 144] on div "boss . moveUp ( 4 ) helper . moveLeft ( ) helper . build ( "leftArrow" ) helper…" at bounding box center [468, 191] width 184 height 216
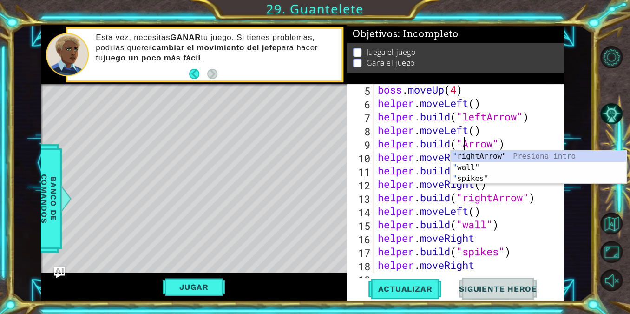
scroll to position [0, 4]
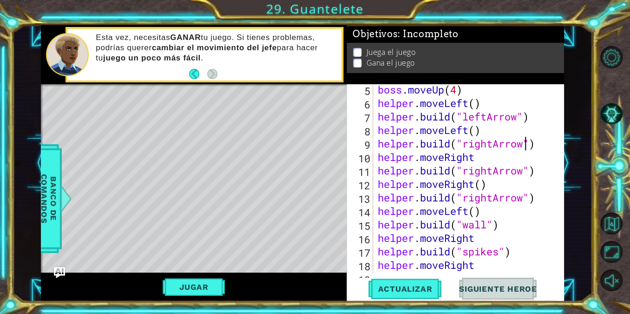
click at [469, 127] on div "boss . moveUp ( 4 ) helper . moveLeft ( ) helper . build ( "leftArrow" ) helper…" at bounding box center [468, 191] width 184 height 216
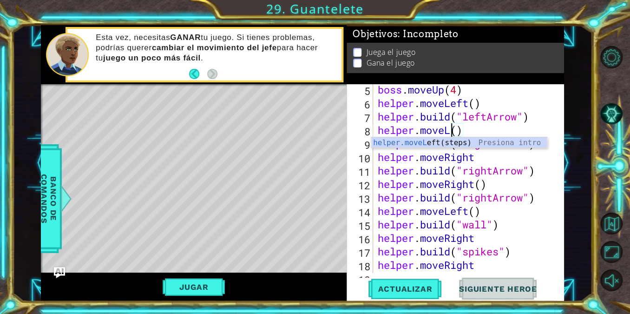
scroll to position [0, 3]
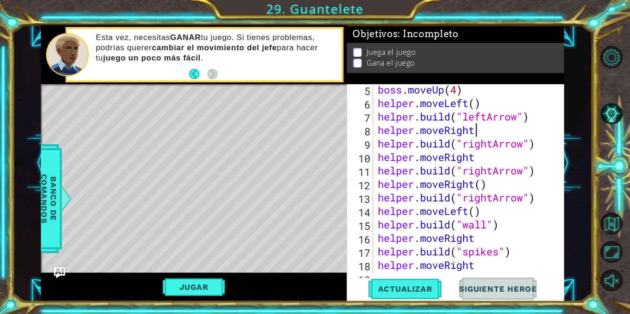
click at [481, 116] on div "boss . moveUp ( 4 ) helper . moveLeft ( ) helper . build ( "leftArrow" ) helper…" at bounding box center [468, 191] width 184 height 216
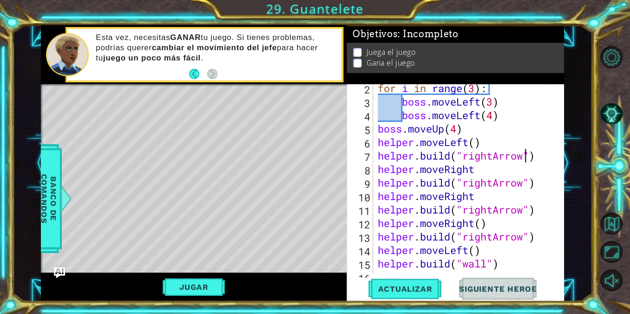
scroll to position [0, 0]
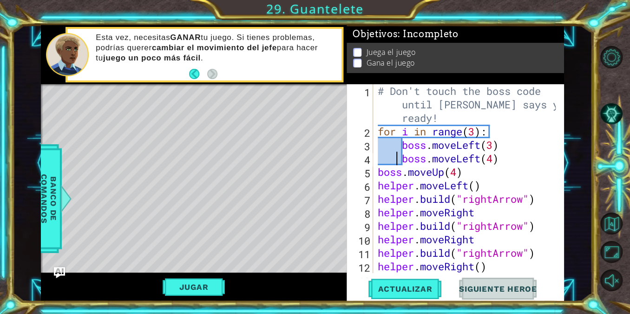
click at [396, 155] on div "# Don't touch the boss code until [PERSON_NAME] says you're ready! for i in ran…" at bounding box center [468, 205] width 184 height 243
click at [381, 295] on button "Actualizar" at bounding box center [404, 288] width 73 height 22
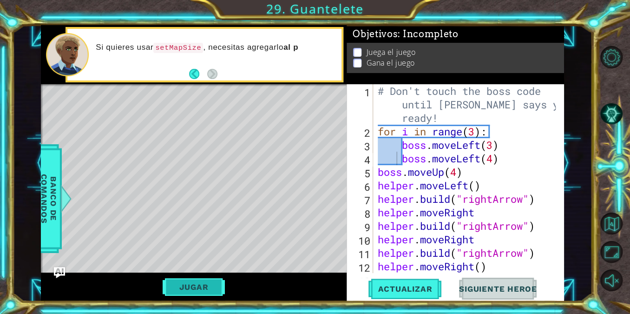
click at [209, 281] on button "Jugar" at bounding box center [194, 287] width 63 height 18
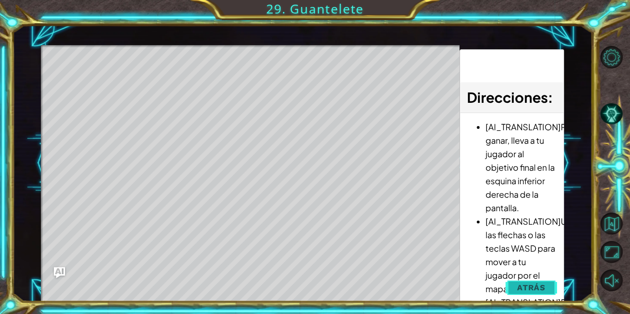
click at [539, 281] on button "Atrás" at bounding box center [532, 287] width 52 height 19
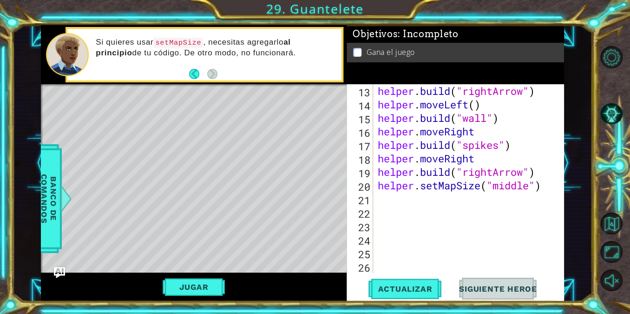
scroll to position [186, 0]
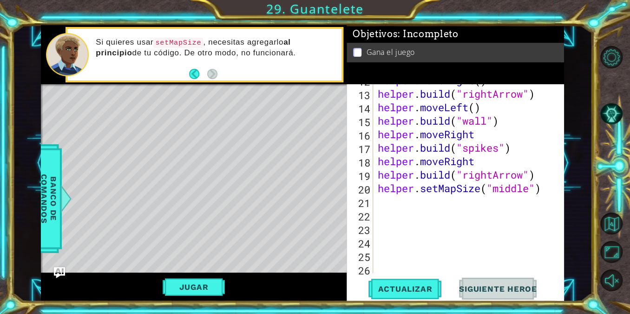
type textarea "helper.setMapSize("middle")"
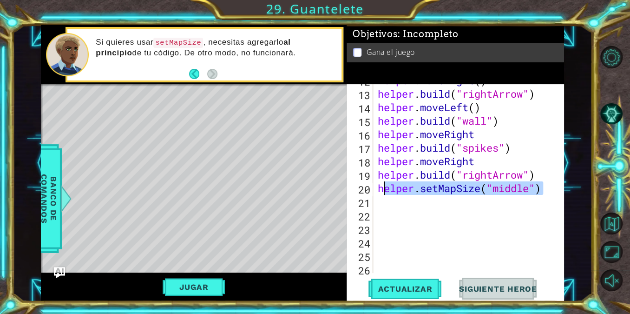
drag, startPoint x: 542, startPoint y: 192, endPoint x: 371, endPoint y: 188, distance: 170.6
click at [371, 188] on div "helper.setMapSize("middle") 12 13 14 15 16 17 18 19 20 21 22 23 24 25 26 helper…" at bounding box center [454, 178] width 215 height 189
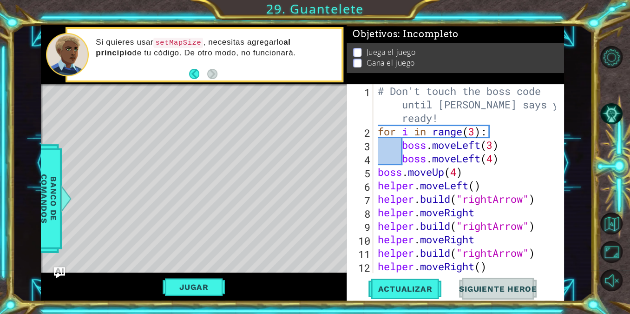
scroll to position [0, 0]
click at [395, 145] on div "# Don't touch the boss code until [PERSON_NAME] says you're ready! for i in ran…" at bounding box center [468, 205] width 184 height 243
click at [395, 159] on div "# Don't touch the boss code until [PERSON_NAME] says you're ready! for i in ran…" at bounding box center [468, 205] width 184 height 243
click at [193, 284] on button "Jugar" at bounding box center [194, 287] width 63 height 18
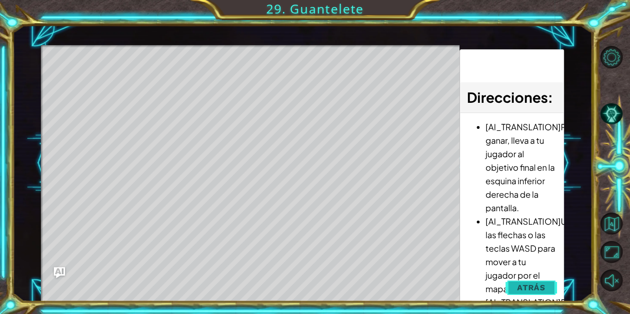
click at [533, 286] on span "Atrás" at bounding box center [531, 287] width 28 height 9
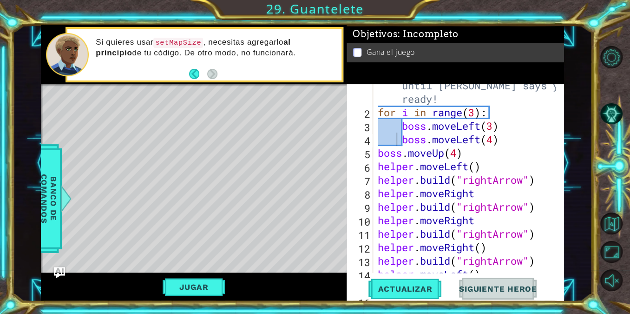
scroll to position [19, 0]
click at [493, 190] on div "# Don't touch the boss code until [PERSON_NAME] says you're ready! for i in ran…" at bounding box center [468, 186] width 184 height 243
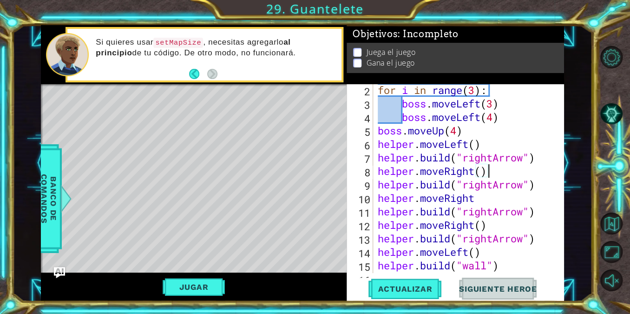
scroll to position [39, 0]
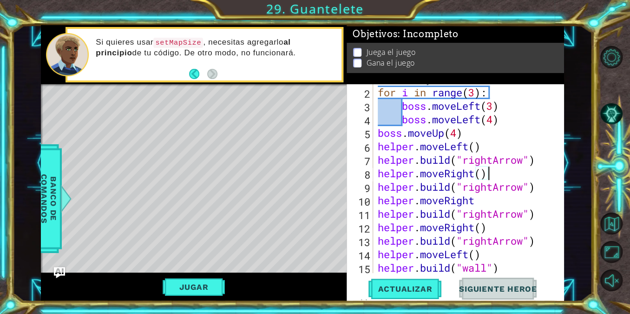
click at [469, 148] on div "# Don't touch the boss code until [PERSON_NAME] says you're ready! for i in ran…" at bounding box center [468, 166] width 184 height 243
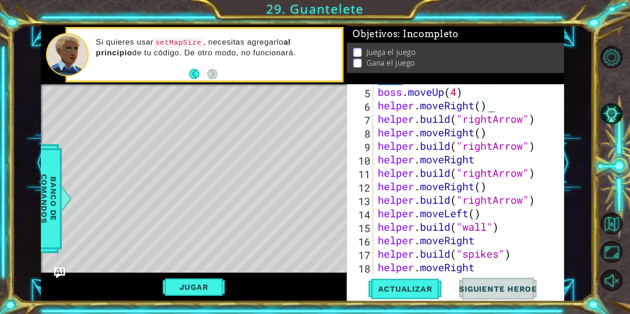
scroll to position [80, 0]
click at [480, 153] on div "boss . moveLeft ( 4 ) boss . moveUp ( 4 ) helper . moveRight ( ) helper . build…" at bounding box center [468, 180] width 184 height 216
click at [481, 155] on div "boss . moveLeft ( 4 ) boss . moveUp ( 4 ) helper . moveRight ( ) helper . build…" at bounding box center [468, 180] width 184 height 216
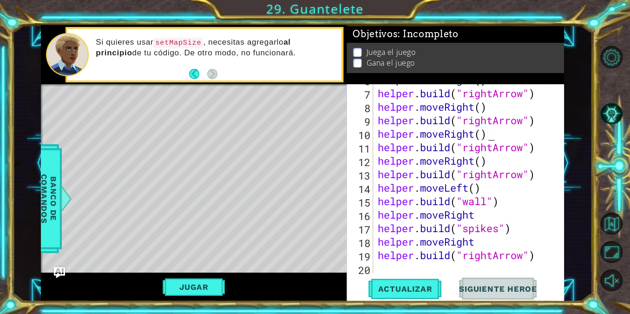
scroll to position [107, 0]
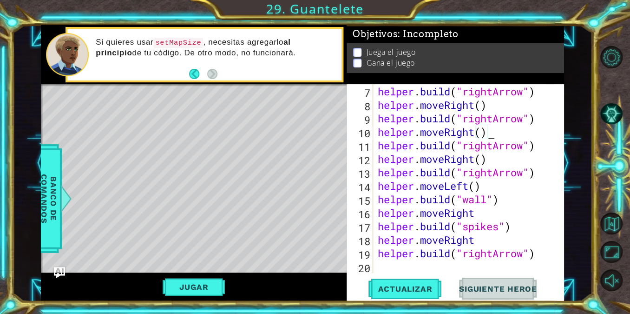
click at [490, 211] on div "helper . moveRight ( ) helper . build ( "rightArrow" ) helper . moveRight ( ) h…" at bounding box center [468, 179] width 184 height 216
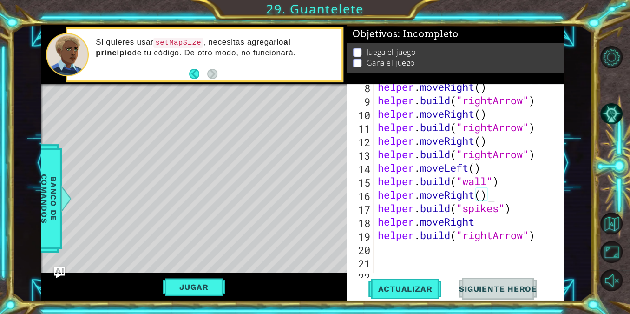
scroll to position [134, 0]
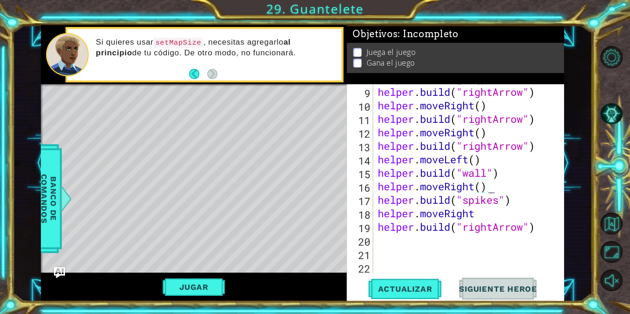
click at [489, 213] on div "helper . moveRight ( ) helper . build ( "rightArrow" ) helper . moveRight ( ) h…" at bounding box center [468, 180] width 184 height 216
click at [425, 291] on span "Actualizar" at bounding box center [404, 288] width 73 height 9
click at [193, 284] on button "Jugar" at bounding box center [194, 287] width 63 height 18
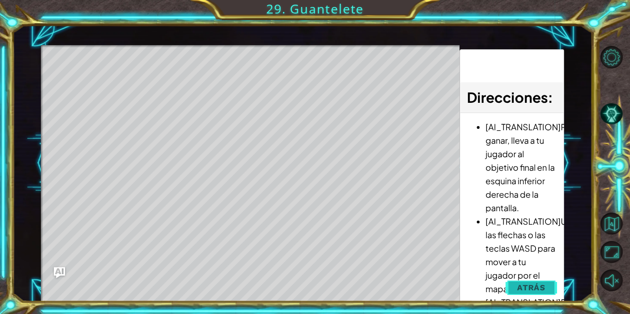
click at [537, 292] on button "Atrás" at bounding box center [532, 287] width 52 height 19
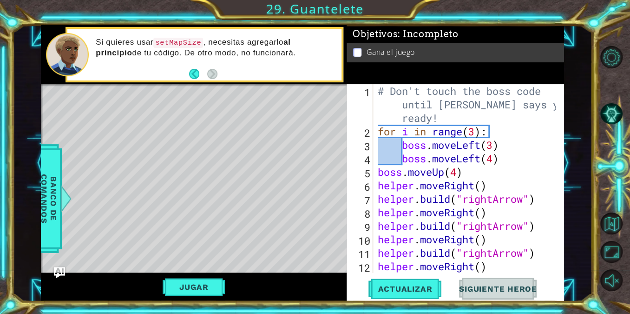
scroll to position [0, 0]
type textarea "# Don't touch the boss code until [PERSON_NAME] says you're ready!"
click at [384, 112] on div "# Don't touch the boss code until [PERSON_NAME] says you're ready! for i in ran…" at bounding box center [468, 205] width 184 height 243
click at [380, 92] on div "# Don't touch the boss code until [PERSON_NAME] says you're ready! for i in ran…" at bounding box center [468, 205] width 184 height 243
click at [379, 91] on div "# Don't touch the boss code until [PERSON_NAME] says you're ready! for i in ran…" at bounding box center [468, 205] width 184 height 243
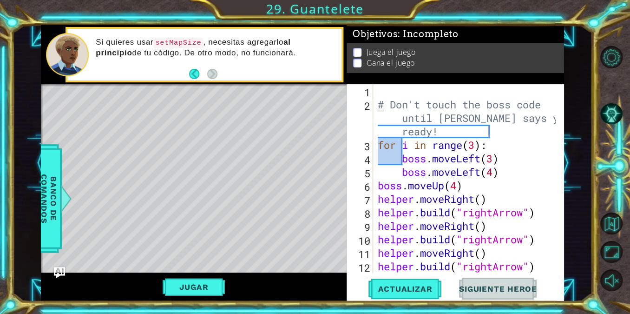
click at [378, 91] on div "# Don't touch the boss code until [PERSON_NAME] says you're ready! for i in ran…" at bounding box center [468, 192] width 184 height 216
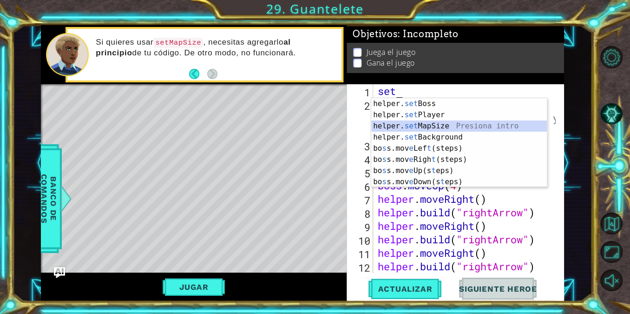
click at [401, 125] on div "helper. set Boss Presiona intro helper. set Player Presiona intro helper. set M…" at bounding box center [459, 154] width 176 height 112
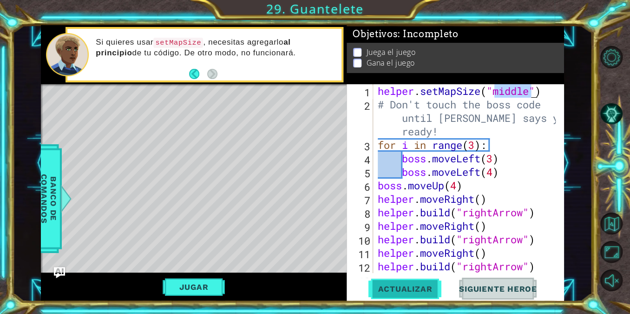
click at [395, 290] on span "Actualizar" at bounding box center [404, 288] width 73 height 9
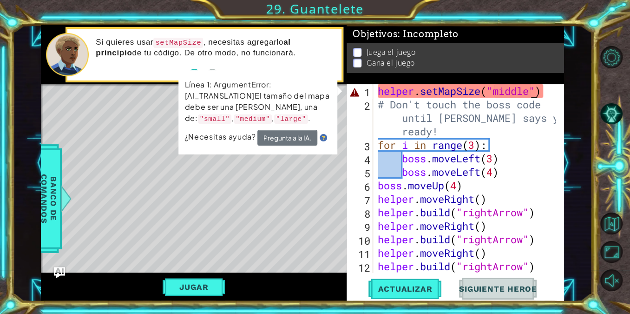
type textarea "set"
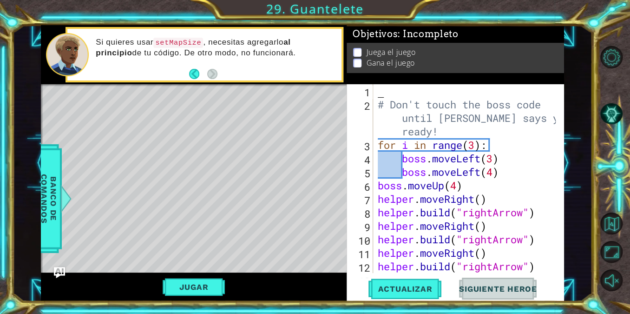
click at [393, 101] on div "# Don't touch the boss code until [PERSON_NAME] says you're ready! for i in ran…" at bounding box center [468, 192] width 184 height 216
type textarea "# Don't touch the boss code until [PERSON_NAME] says you're ready!"
click at [390, 86] on div "# Don't touch the boss code until [PERSON_NAME] says you're ready! for i in ran…" at bounding box center [468, 192] width 184 height 216
click at [381, 99] on div "# Don't touch the boss code until [PERSON_NAME] says you're ready! for i in ran…" at bounding box center [468, 192] width 184 height 216
type textarea "# Don't touch the boss code until [PERSON_NAME] says you're ready!"
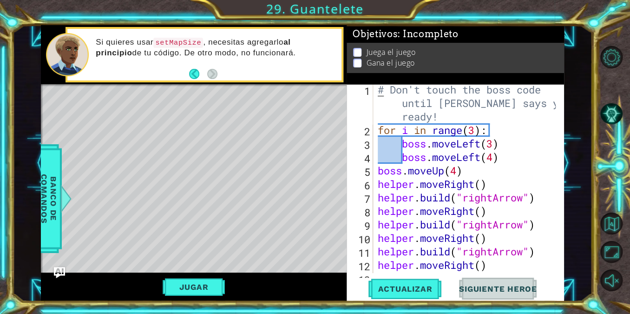
scroll to position [1, 0]
click at [482, 117] on div "# Don't touch the boss code until [PERSON_NAME] says you're ready! for i in ran…" at bounding box center [468, 204] width 184 height 243
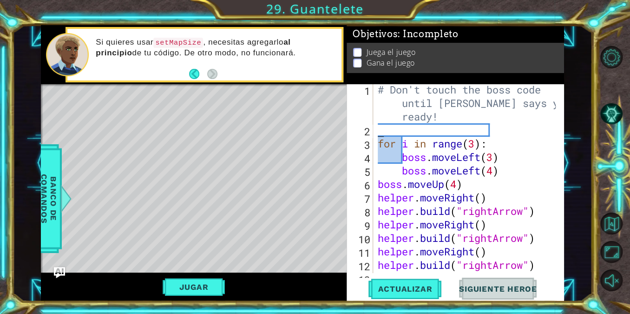
click at [447, 127] on div "# Don't touch the boss code until [PERSON_NAME] says you're ready! for i in ran…" at bounding box center [468, 204] width 184 height 243
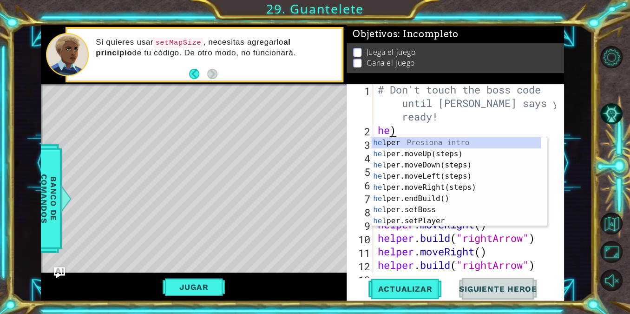
scroll to position [0, 0]
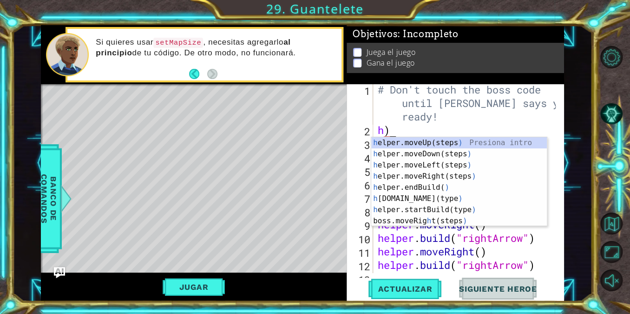
type textarea "h"
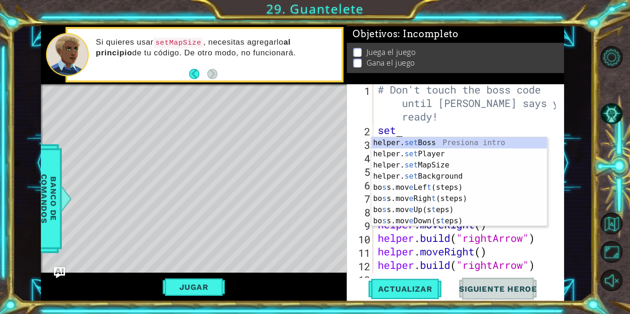
scroll to position [0, 0]
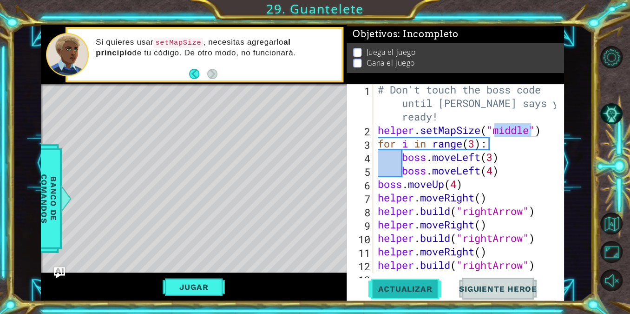
click at [376, 291] on span "Actualizar" at bounding box center [404, 288] width 73 height 9
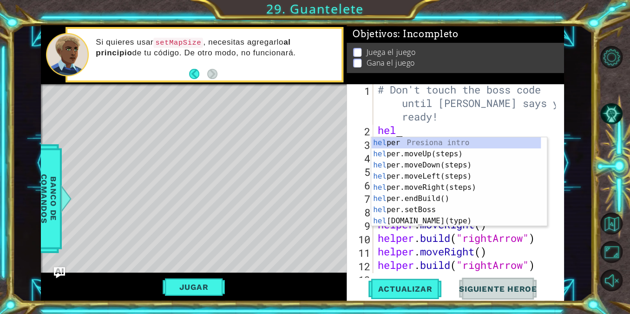
scroll to position [0, 0]
type textarea "h"
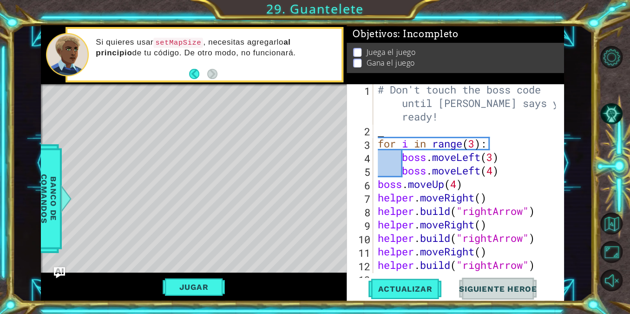
type textarea "# Don't touch the boss code until [PERSON_NAME] says you're ready!"
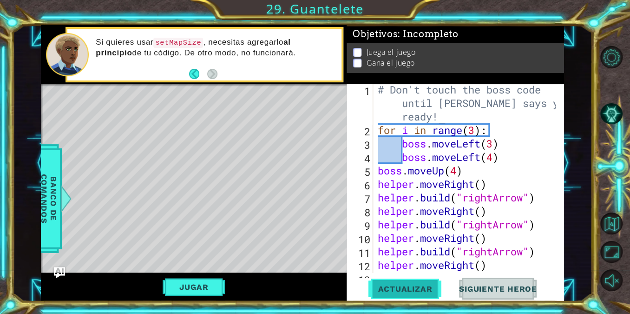
click at [422, 290] on span "Actualizar" at bounding box center [404, 288] width 73 height 9
click at [493, 291] on span "Siguiente Heroe" at bounding box center [498, 288] width 97 height 9
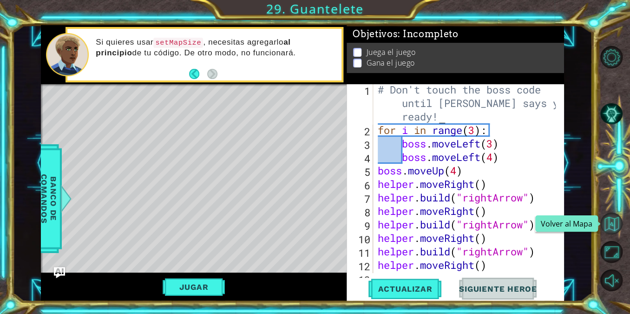
click at [617, 219] on button "Volver al Mapa" at bounding box center [611, 223] width 22 height 22
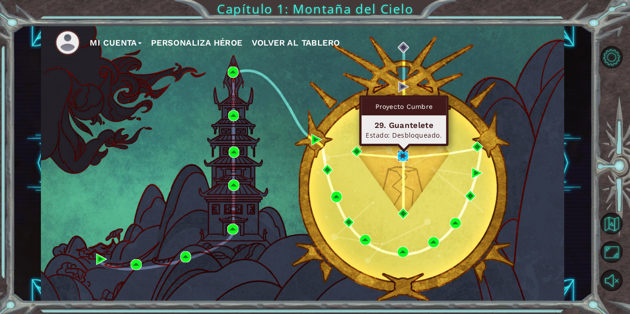
click at [405, 156] on img at bounding box center [402, 155] width 11 height 11
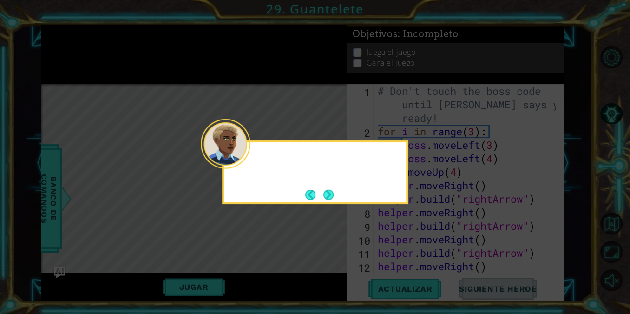
click at [250, 168] on div at bounding box center [315, 158] width 182 height 26
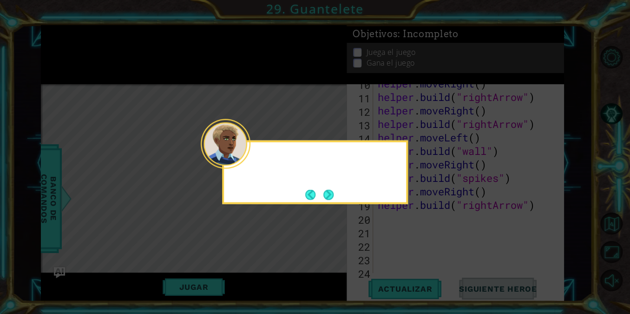
scroll to position [188, 0]
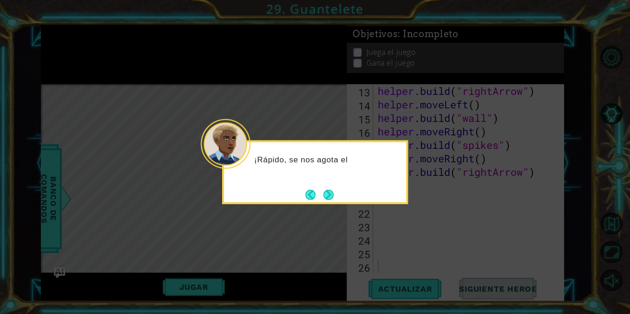
click at [328, 203] on div "¡Rápido, se nos agota el" at bounding box center [315, 172] width 186 height 64
click at [328, 203] on div "¡Rápido, se nos agota el tiempo!" at bounding box center [315, 172] width 186 height 64
click at [327, 198] on button "Next" at bounding box center [328, 194] width 10 height 10
click at [327, 195] on button "Next" at bounding box center [328, 194] width 10 height 10
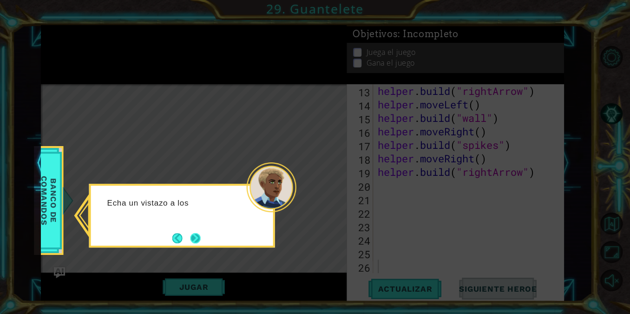
click at [191, 238] on button "Next" at bounding box center [196, 238] width 10 height 10
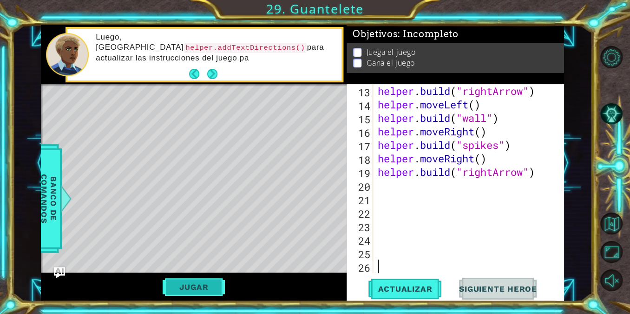
click at [191, 287] on button "Jugar" at bounding box center [194, 287] width 63 height 18
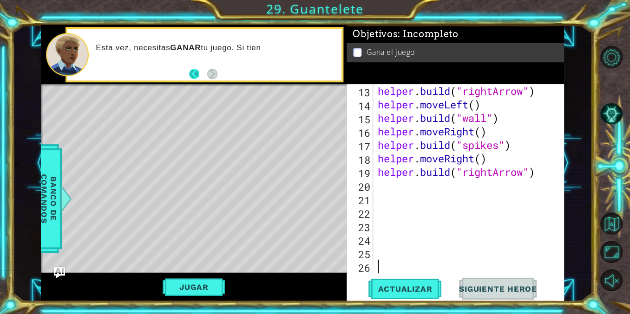
click at [193, 73] on button "Back" at bounding box center [198, 74] width 18 height 10
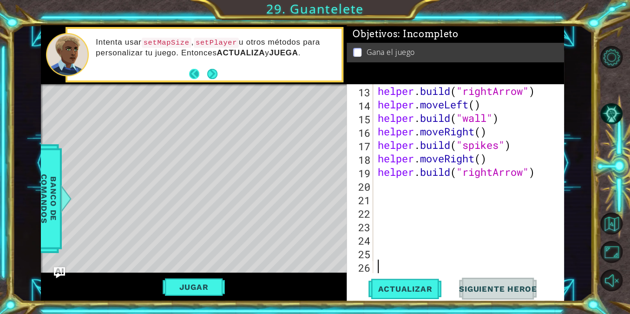
click at [194, 76] on button "Back" at bounding box center [198, 74] width 18 height 10
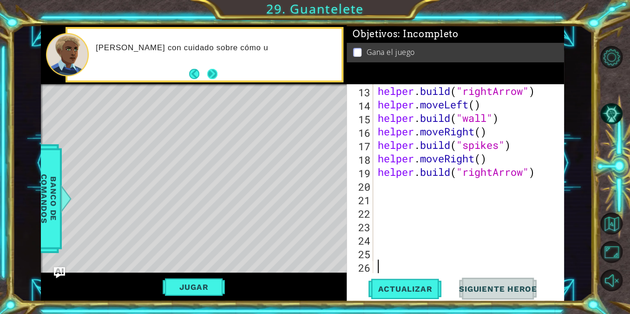
click at [217, 73] on button "Next" at bounding box center [212, 74] width 10 height 10
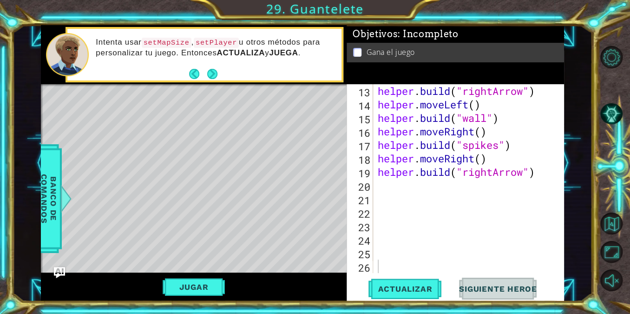
click at [217, 73] on button "Next" at bounding box center [212, 74] width 10 height 10
